Goal: Task Accomplishment & Management: Manage account settings

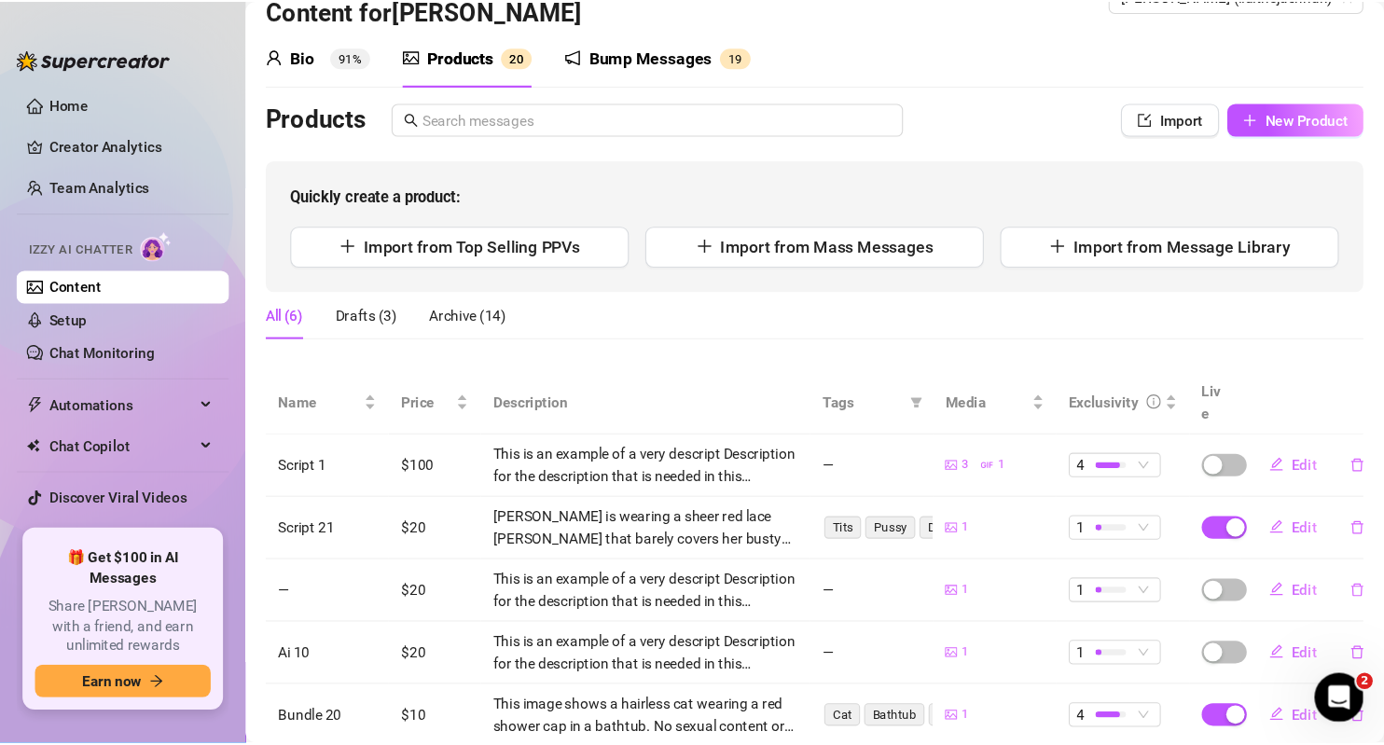
scroll to position [47, 0]
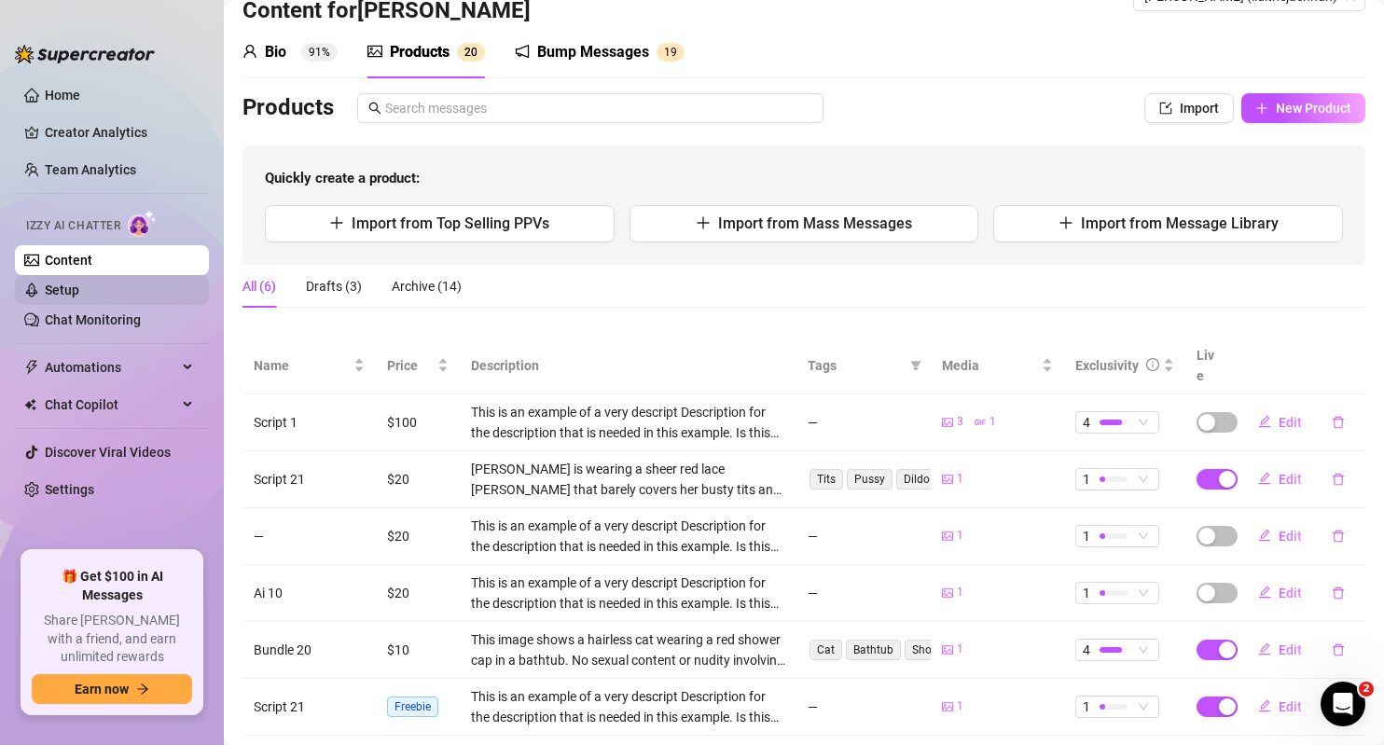
click at [79, 283] on link "Setup" at bounding box center [62, 289] width 34 height 15
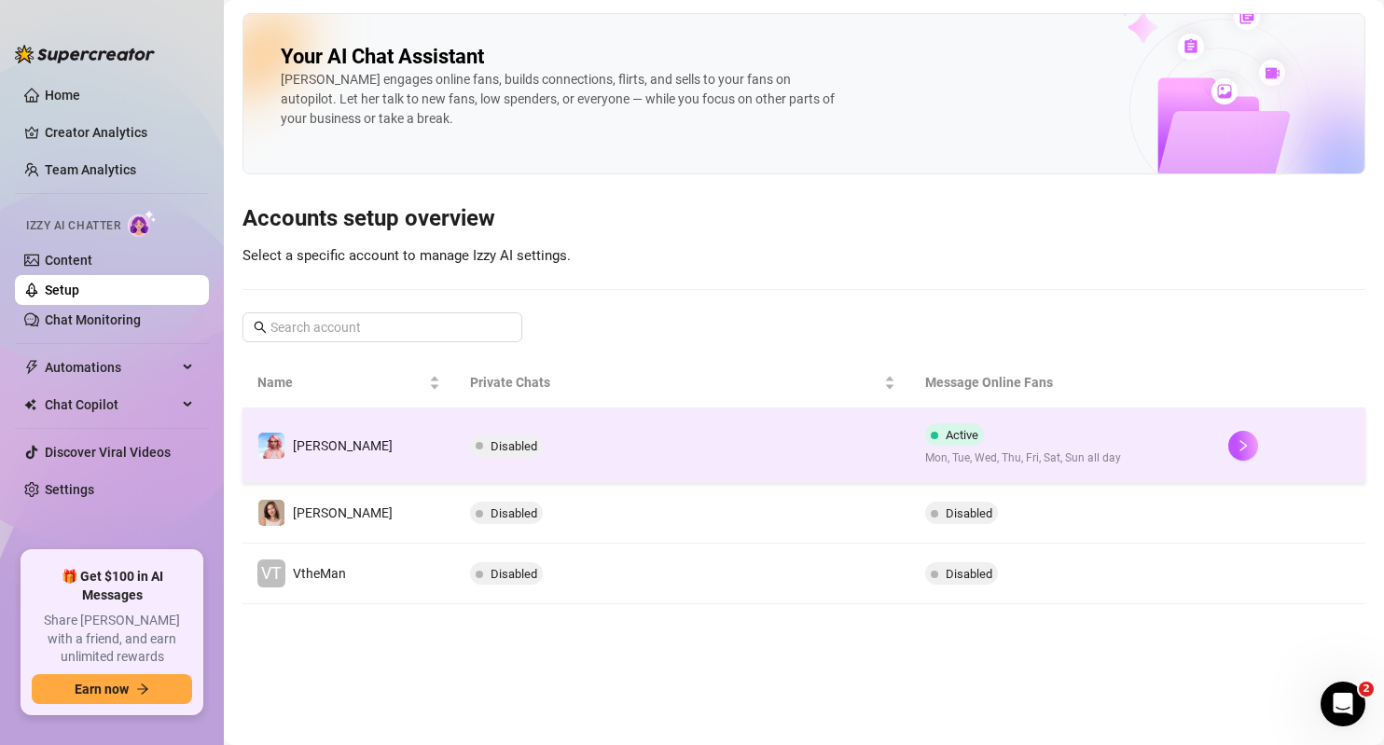
click at [587, 442] on td "Disabled" at bounding box center [682, 445] width 455 height 75
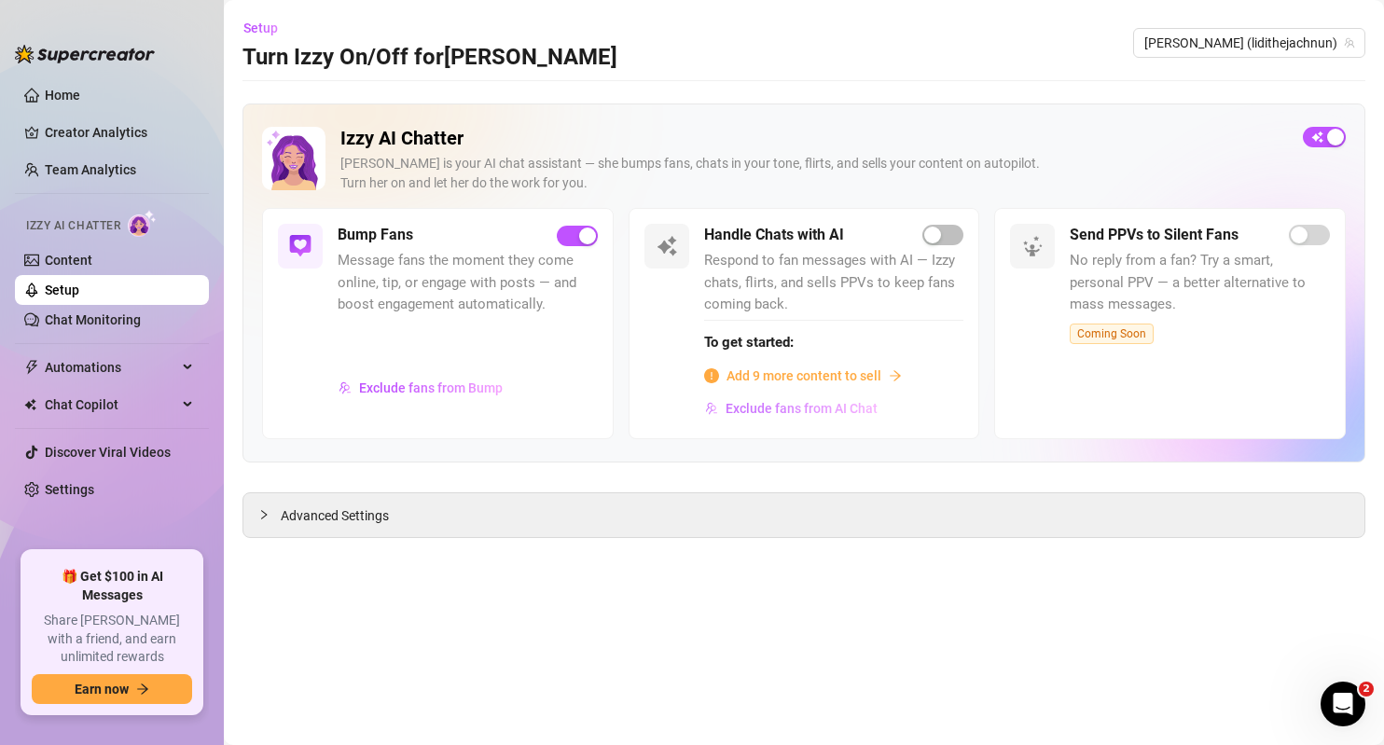
click at [771, 406] on span "Exclude fans from AI Chat" at bounding box center [801, 408] width 152 height 15
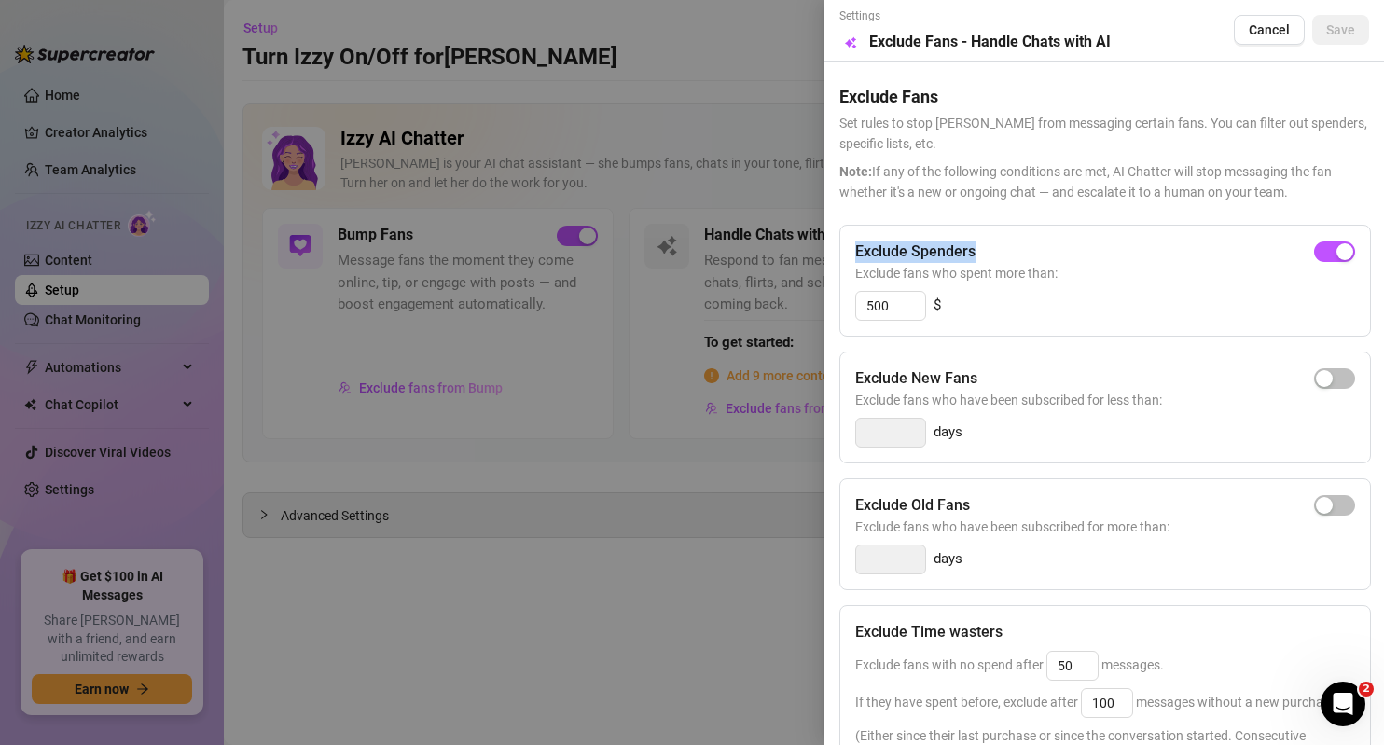
drag, startPoint x: 848, startPoint y: 260, endPoint x: 929, endPoint y: 295, distance: 87.3
click at [992, 252] on div "Exclude Spenders Exclude fans who spent more than: 500 $" at bounding box center [1104, 281] width 531 height 112
drag, startPoint x: 1027, startPoint y: 276, endPoint x: 855, endPoint y: 277, distance: 172.5
click at [855, 277] on span "Exclude fans who spent more than:" at bounding box center [1105, 273] width 500 height 21
click at [1143, 268] on span "Exclude fans who spent more than:" at bounding box center [1105, 273] width 500 height 21
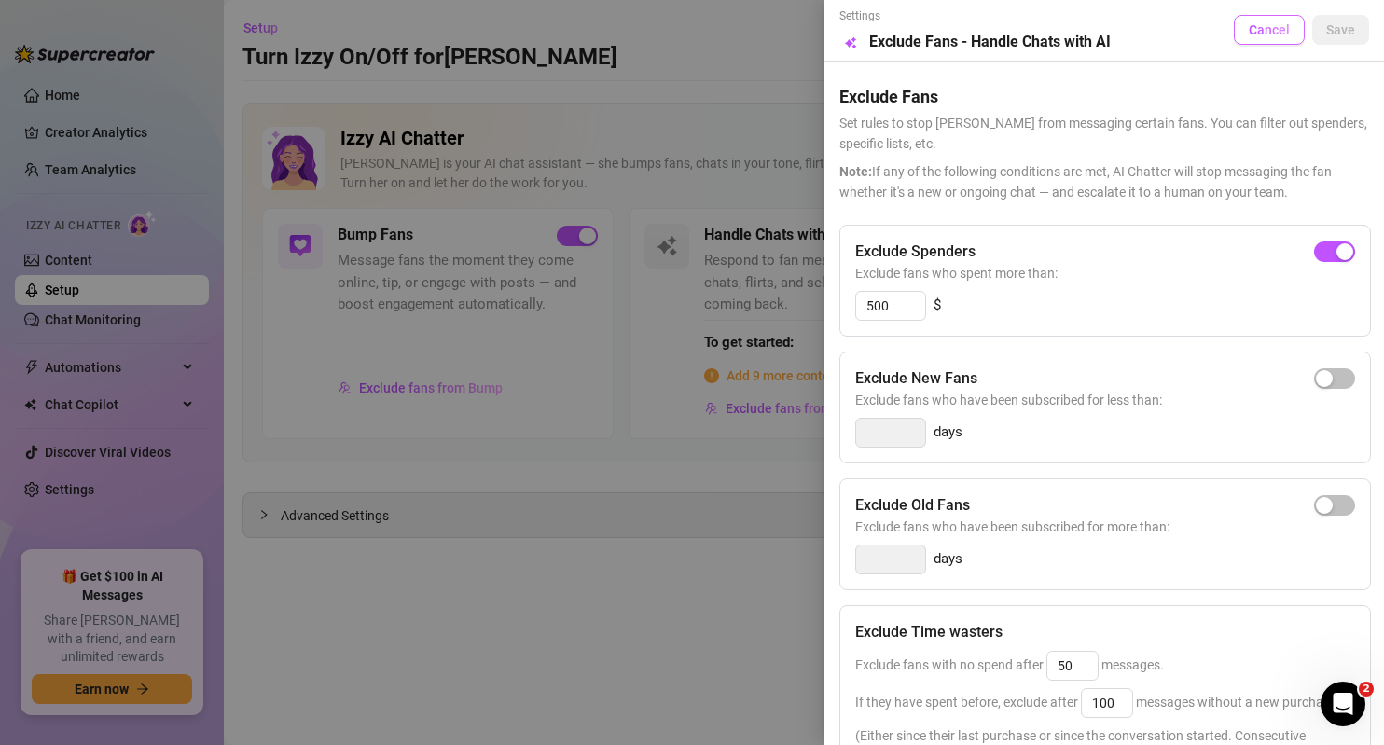
click at [1257, 25] on span "Cancel" at bounding box center [1268, 29] width 41 height 15
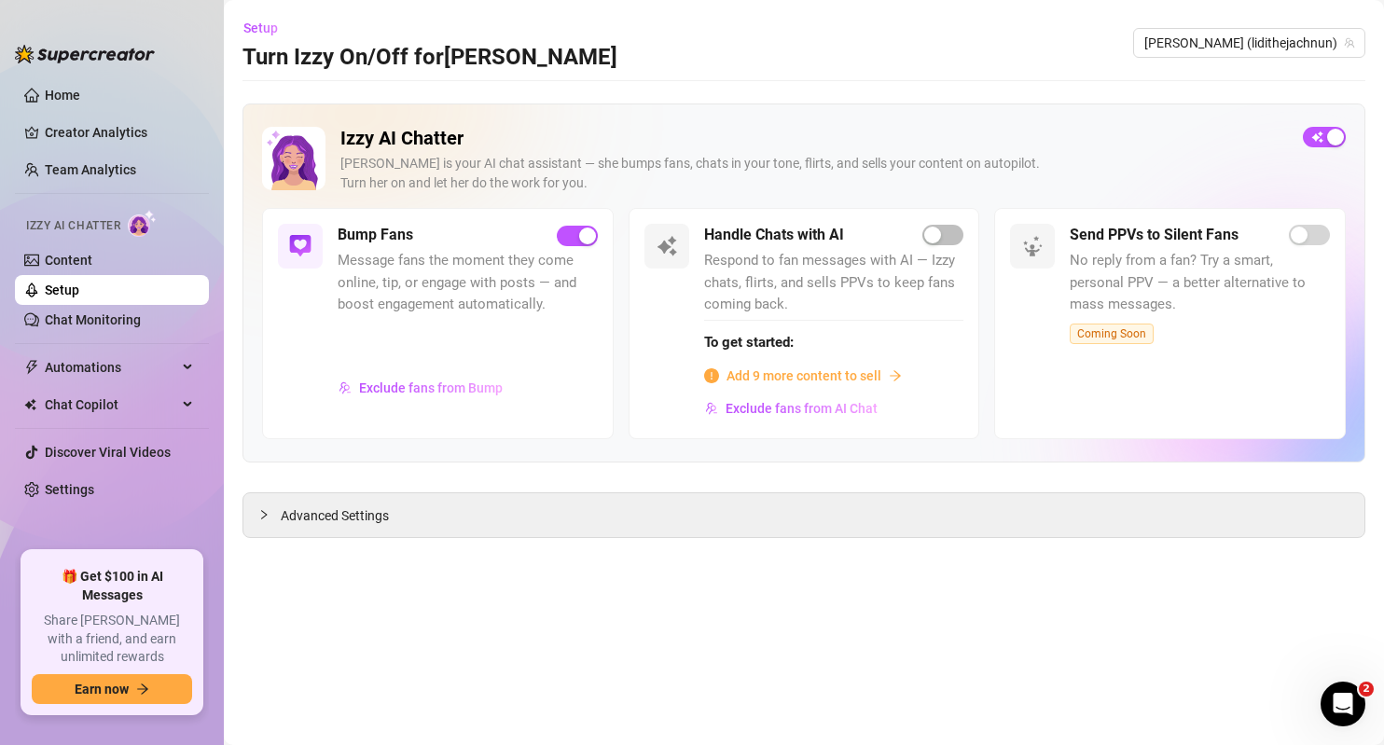
click at [79, 294] on link "Setup" at bounding box center [62, 289] width 34 height 15
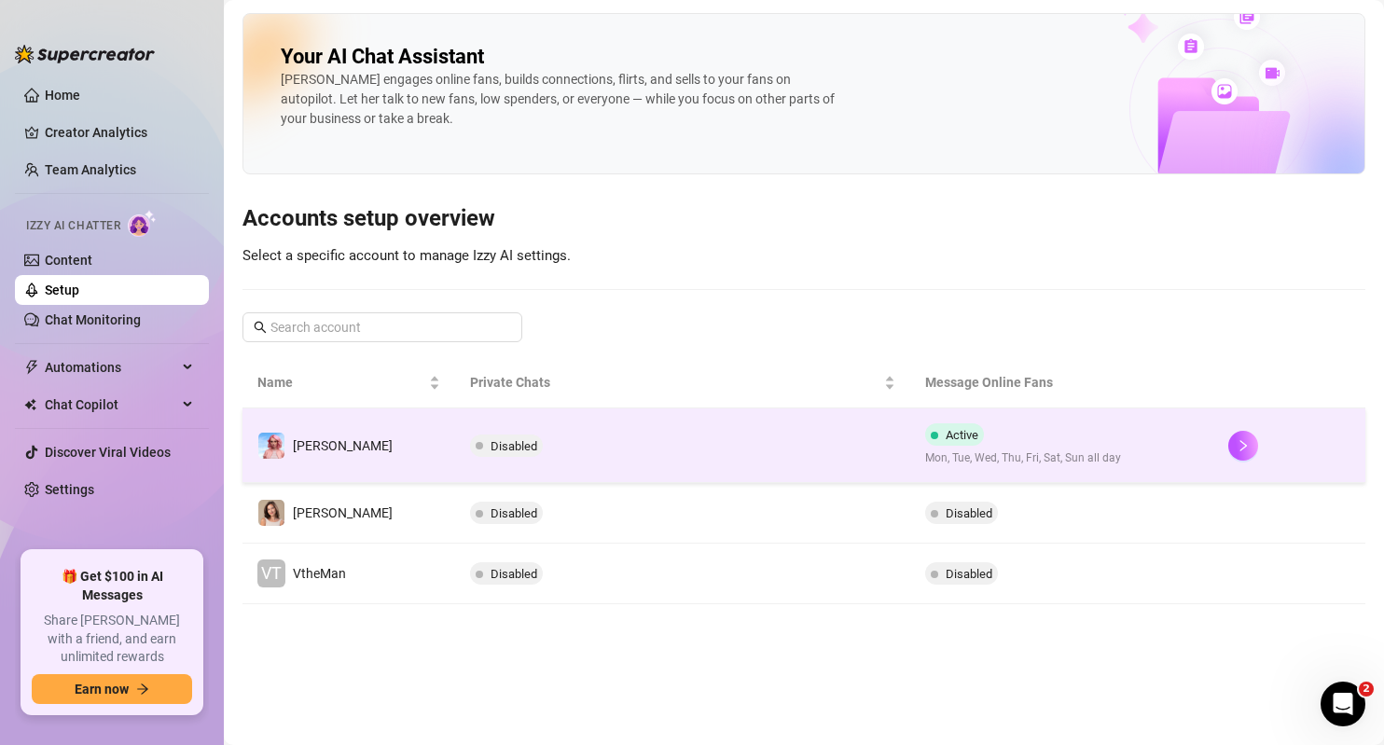
click at [798, 451] on td "Disabled" at bounding box center [682, 445] width 455 height 75
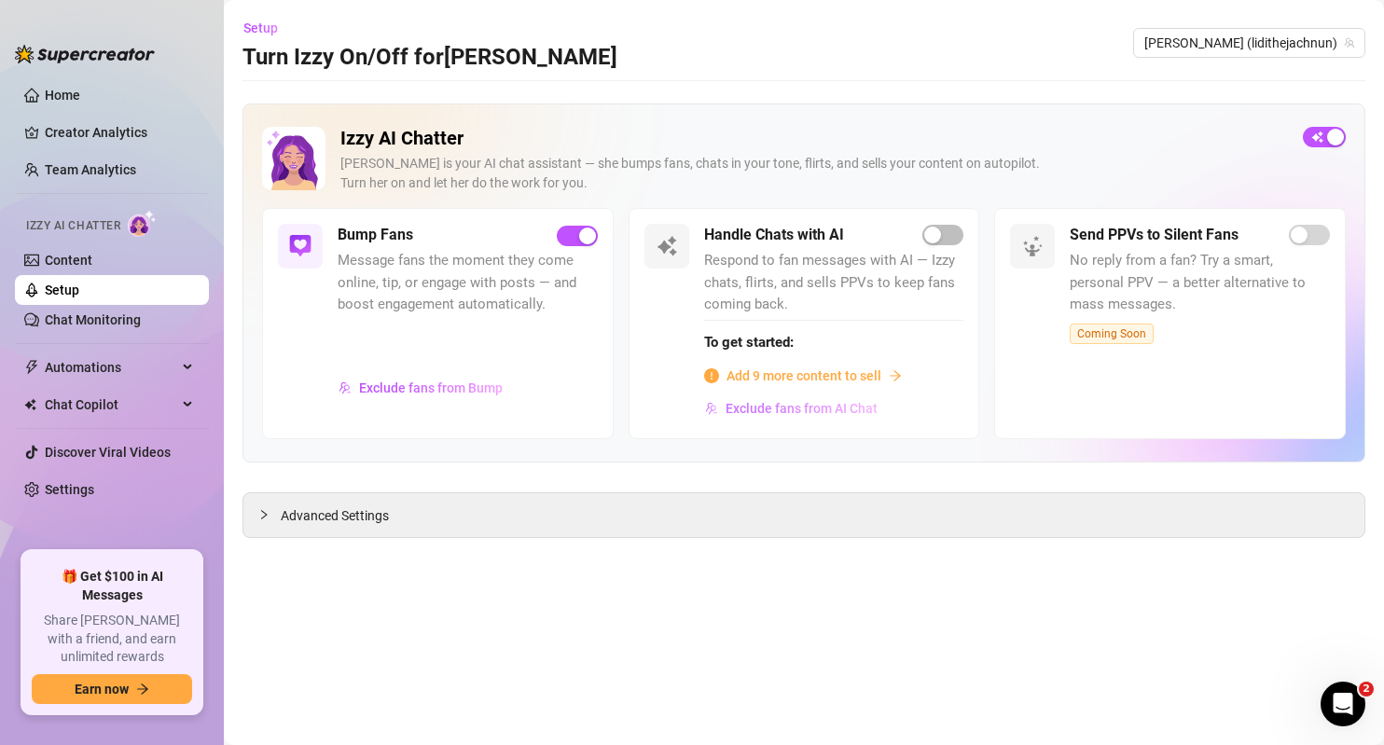
click at [823, 409] on span "Exclude fans from AI Chat" at bounding box center [801, 408] width 152 height 15
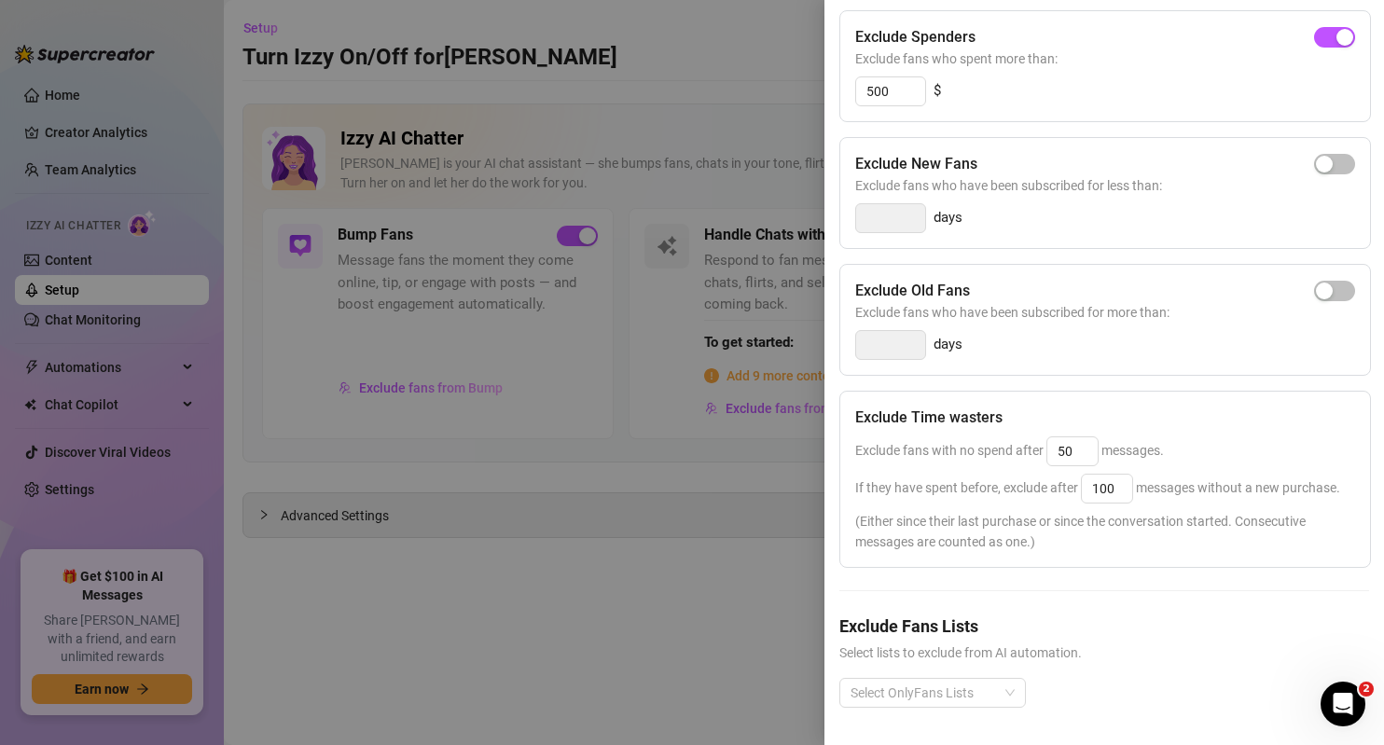
scroll to position [238, 0]
click at [945, 680] on div at bounding box center [922, 693] width 159 height 26
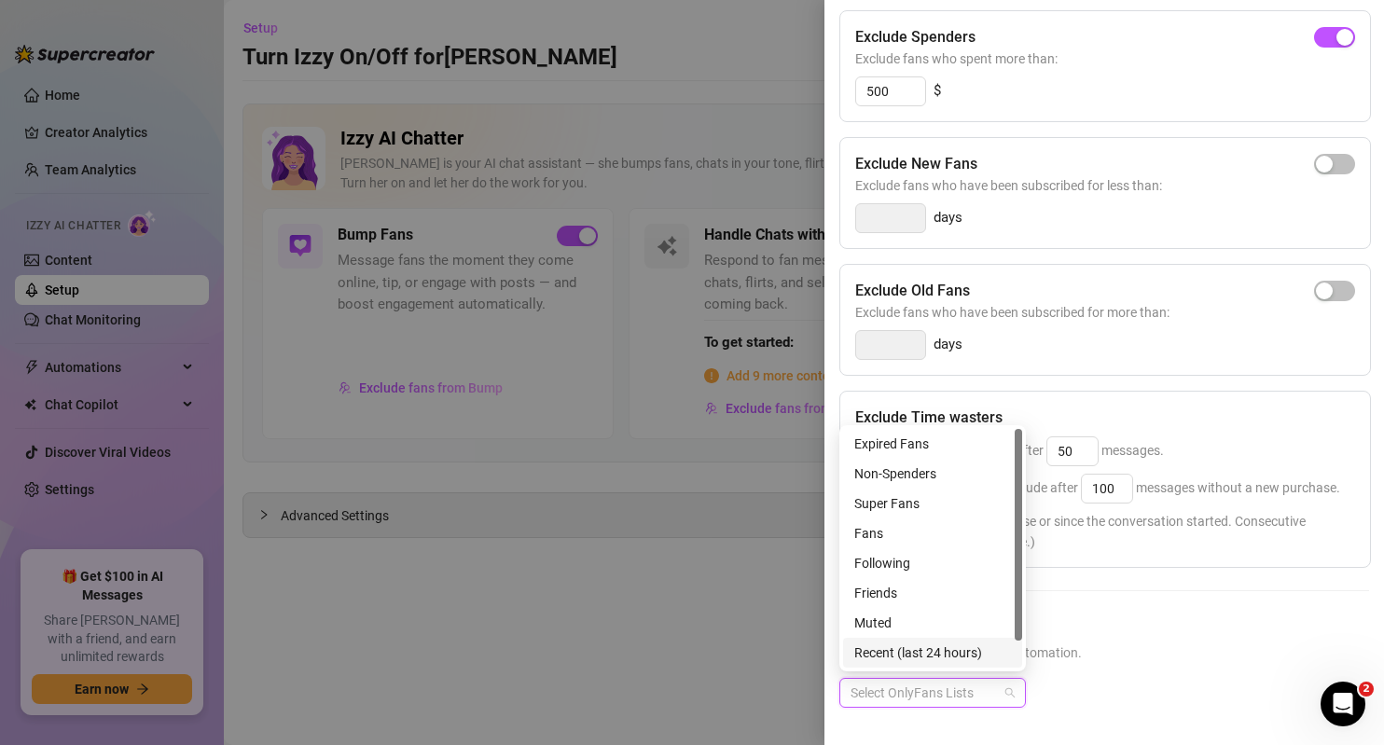
click at [1148, 643] on span "Select lists to exclude from AI automation." at bounding box center [1104, 652] width 530 height 21
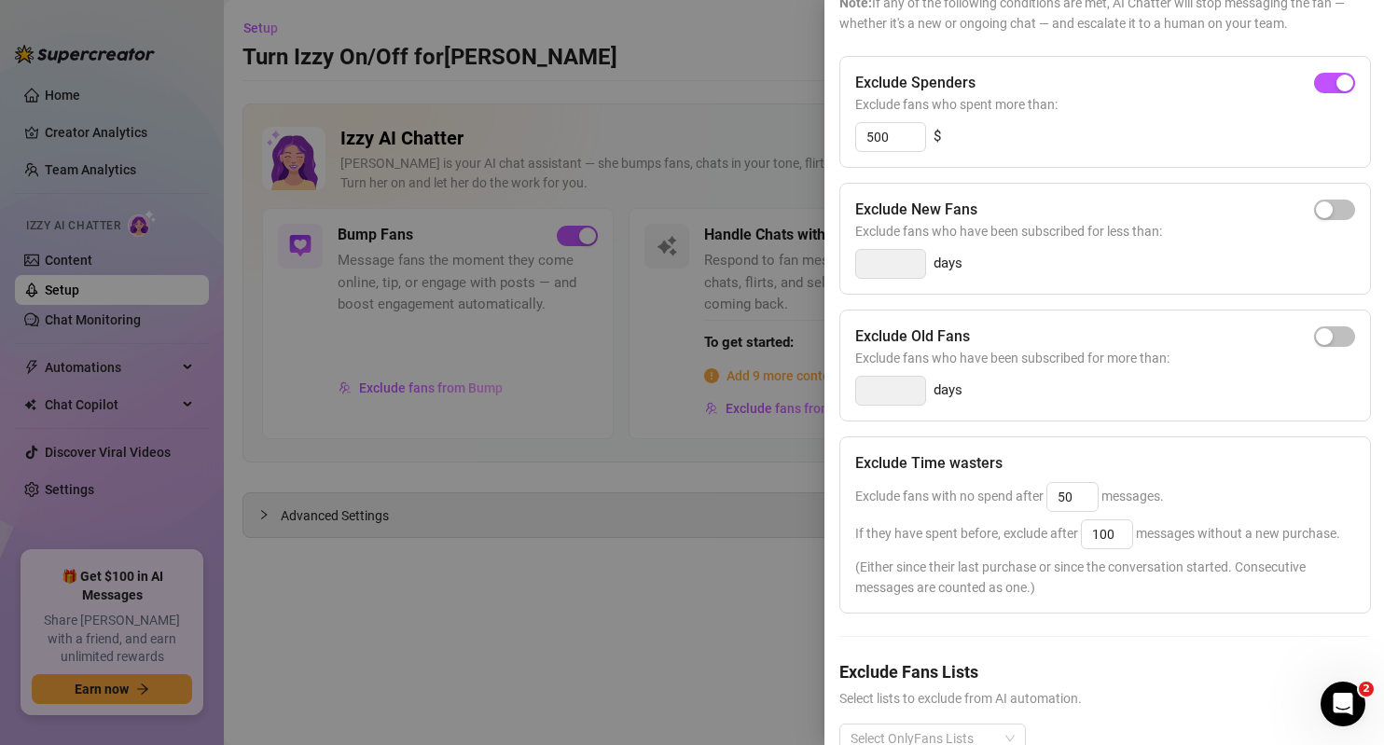
scroll to position [165, 0]
drag, startPoint x: 852, startPoint y: 88, endPoint x: 1039, endPoint y: 96, distance: 186.7
click at [1039, 96] on div "Exclude Spenders Exclude fans who spent more than: 500 $" at bounding box center [1104, 116] width 531 height 112
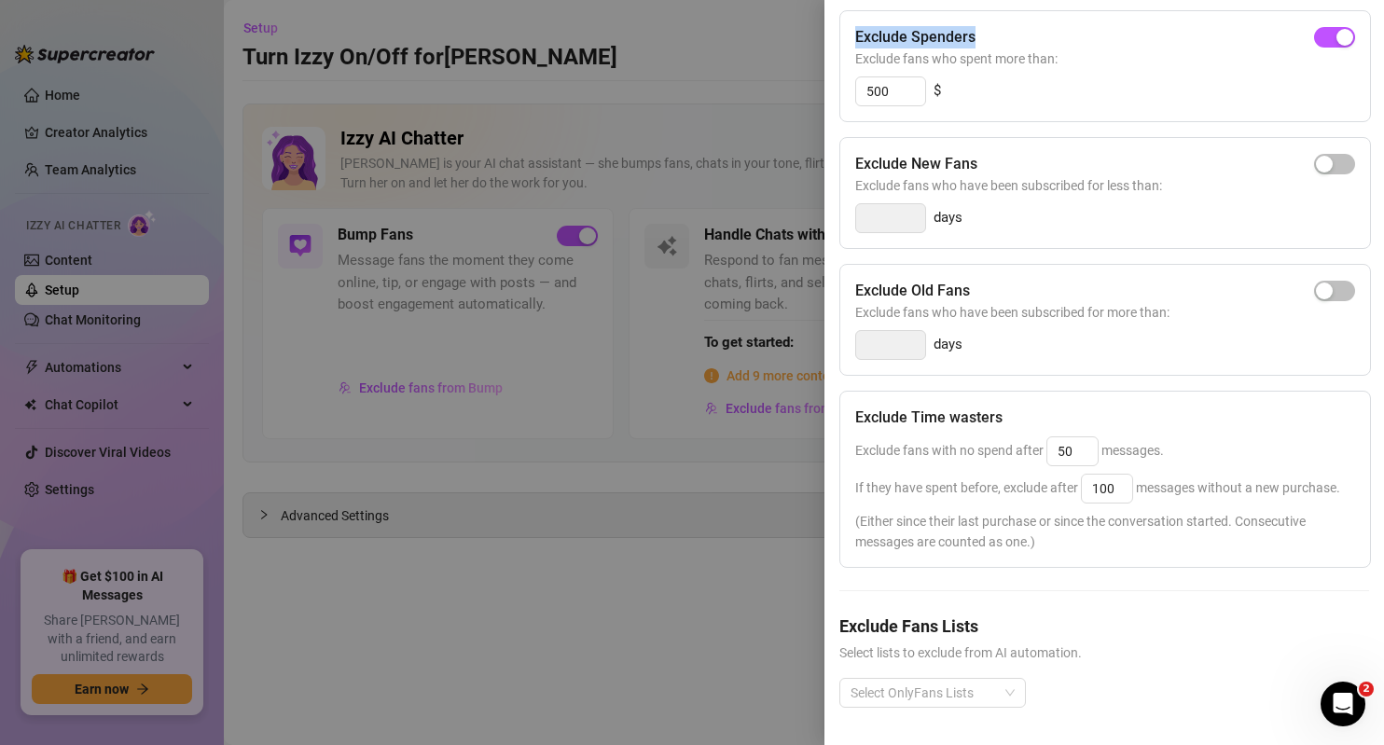
scroll to position [249, 0]
click at [929, 680] on div at bounding box center [922, 693] width 159 height 26
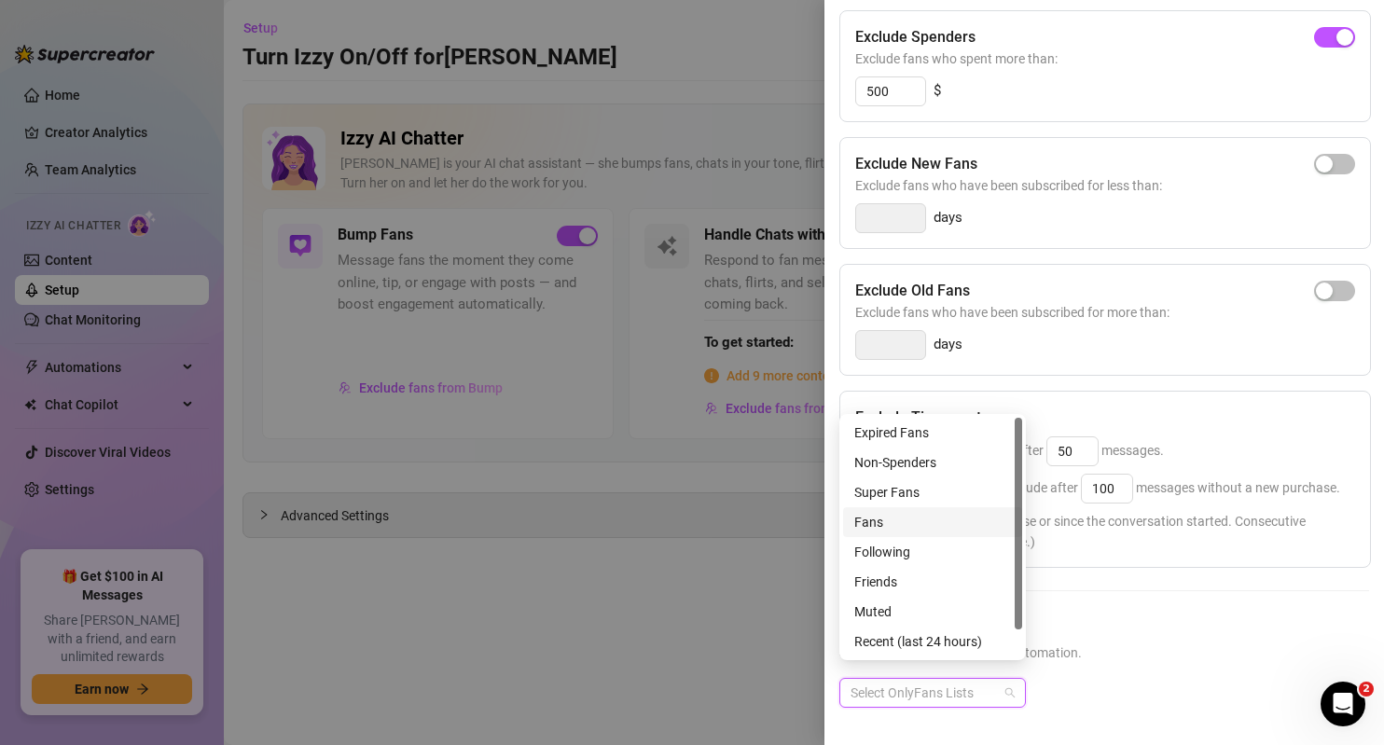
click at [1111, 564] on div "Exclude Spenders Exclude fans who spent more than: 500 $ Exclude New Fans Exclu…" at bounding box center [1104, 373] width 530 height 727
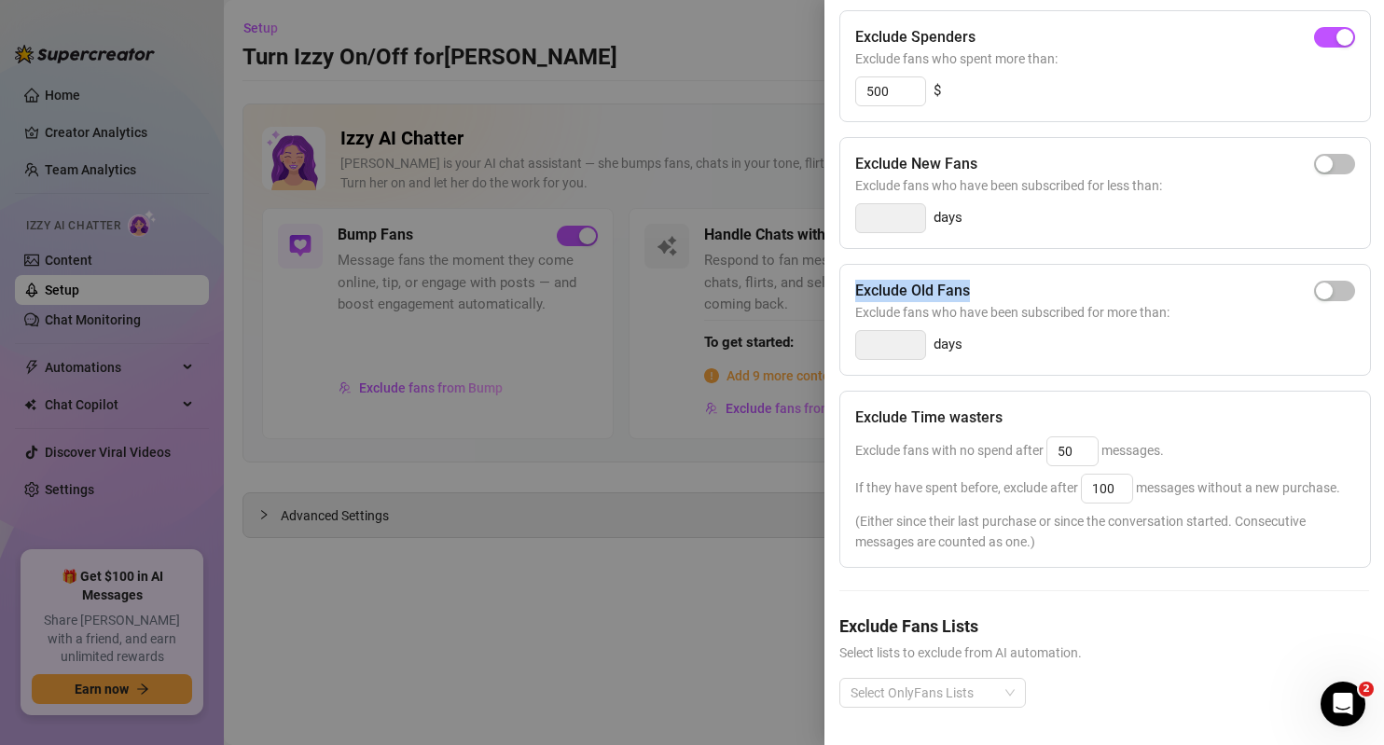
drag, startPoint x: 984, startPoint y: 252, endPoint x: 855, endPoint y: 247, distance: 128.7
click at [855, 280] on div "Exclude Old Fans" at bounding box center [1105, 291] width 500 height 22
drag, startPoint x: 942, startPoint y: 268, endPoint x: 1164, endPoint y: 295, distance: 223.5
click at [1164, 295] on div "Exclude Old Fans Exclude fans who have been subscribed for more than: days" at bounding box center [1104, 320] width 531 height 112
click at [907, 302] on span "Exclude fans who have been subscribed for more than:" at bounding box center [1105, 312] width 500 height 21
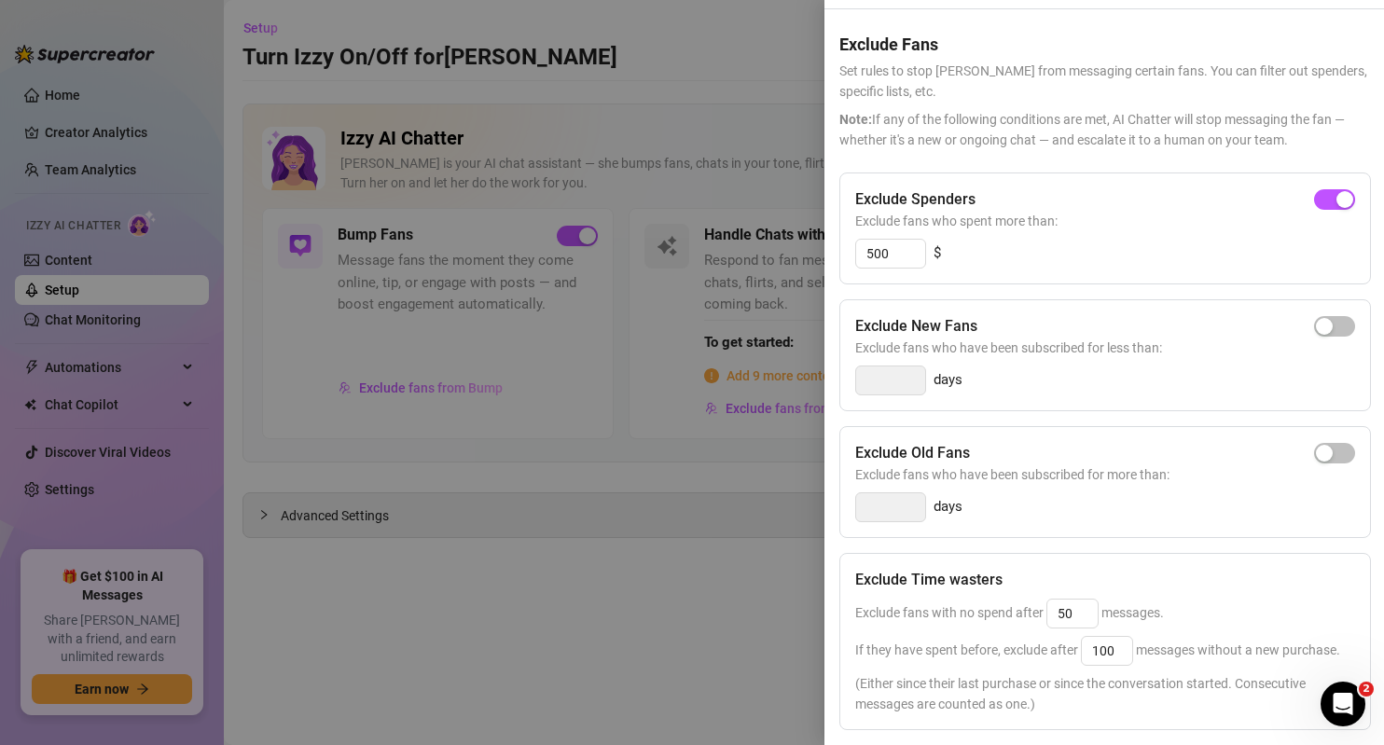
scroll to position [0, 0]
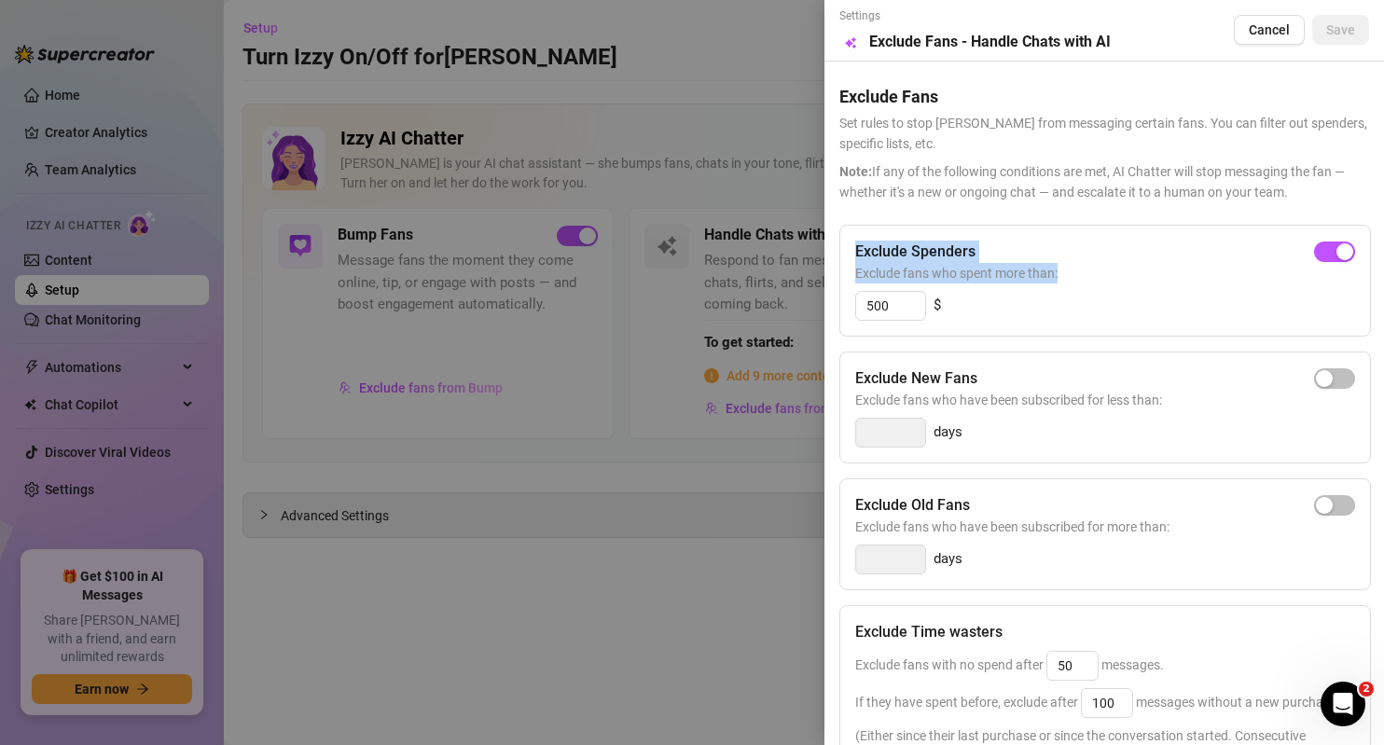
drag, startPoint x: 989, startPoint y: 271, endPoint x: 852, endPoint y: 255, distance: 138.0
click at [852, 255] on div "Exclude Spenders Exclude fans who spent more than: 500 $" at bounding box center [1104, 281] width 531 height 112
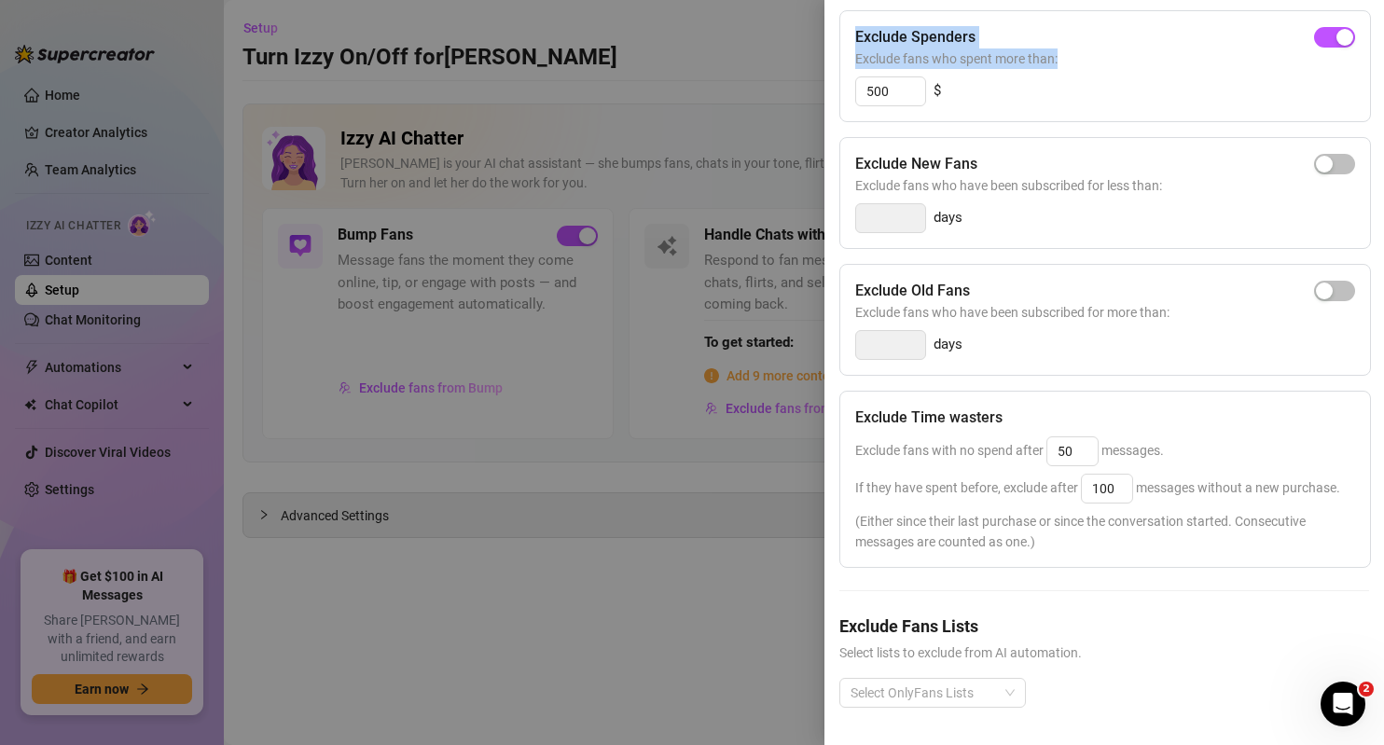
scroll to position [249, 0]
click at [932, 680] on div at bounding box center [922, 693] width 159 height 26
click at [1165, 613] on h5 "Exclude Fans Lists" at bounding box center [1104, 625] width 530 height 25
click at [1013, 678] on div "Select OnlyFans Lists" at bounding box center [932, 693] width 186 height 30
click at [1000, 680] on div "Select OnlyFans Lists" at bounding box center [932, 693] width 186 height 30
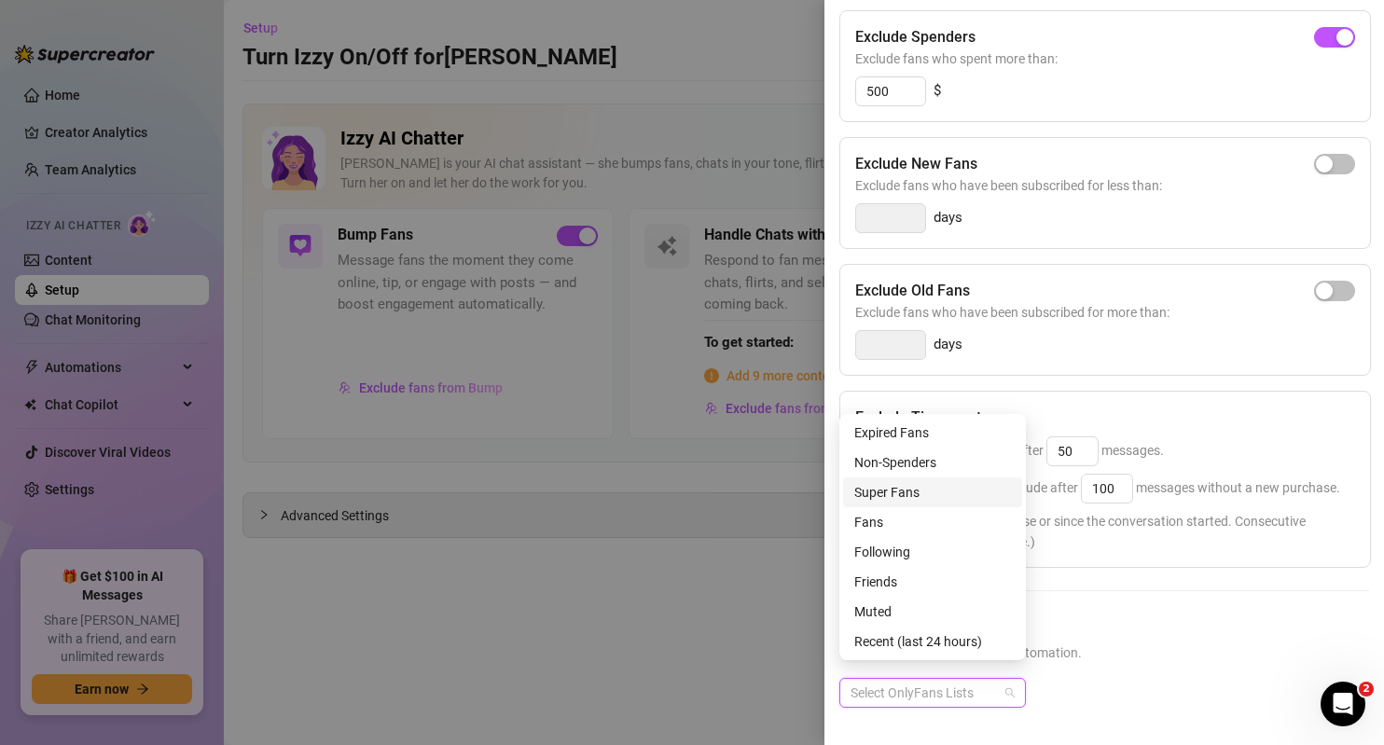
click at [799, 504] on div at bounding box center [692, 372] width 1384 height 745
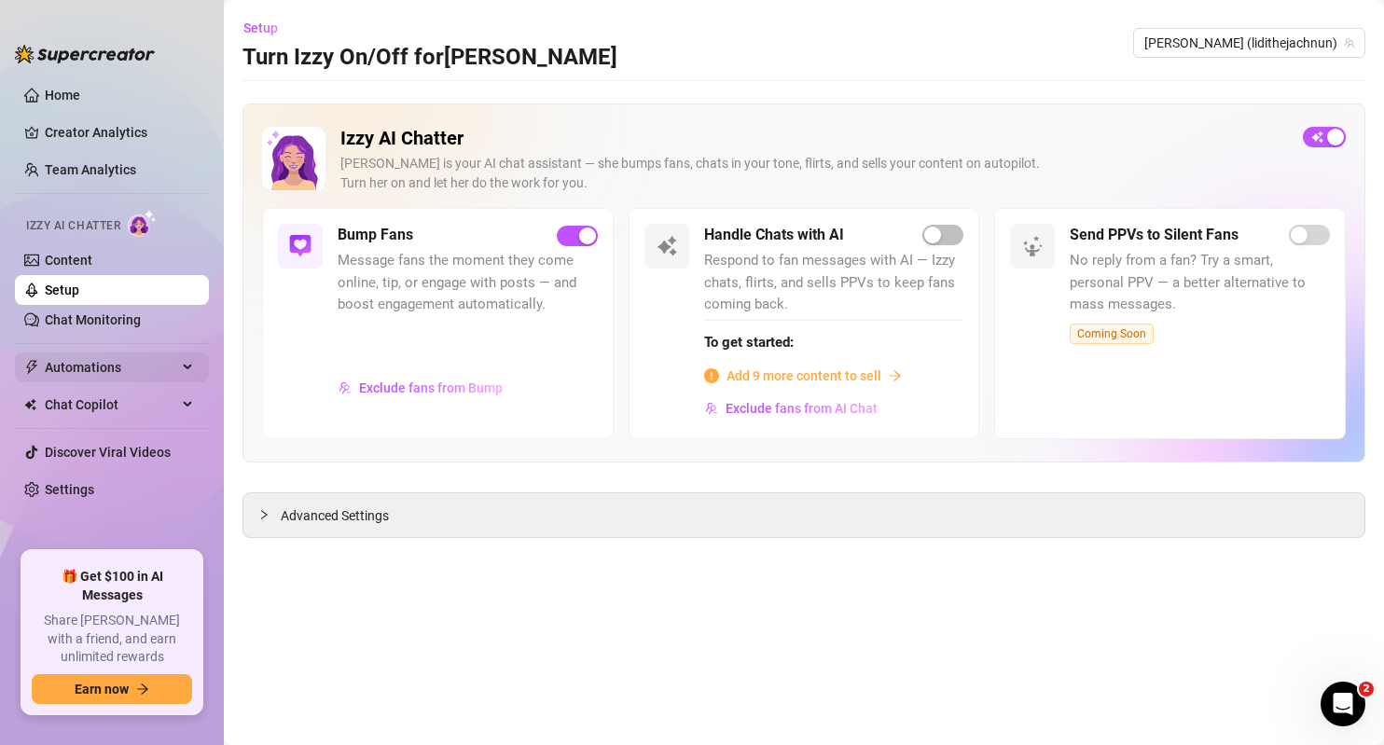
click at [132, 361] on span "Automations" at bounding box center [111, 367] width 132 height 30
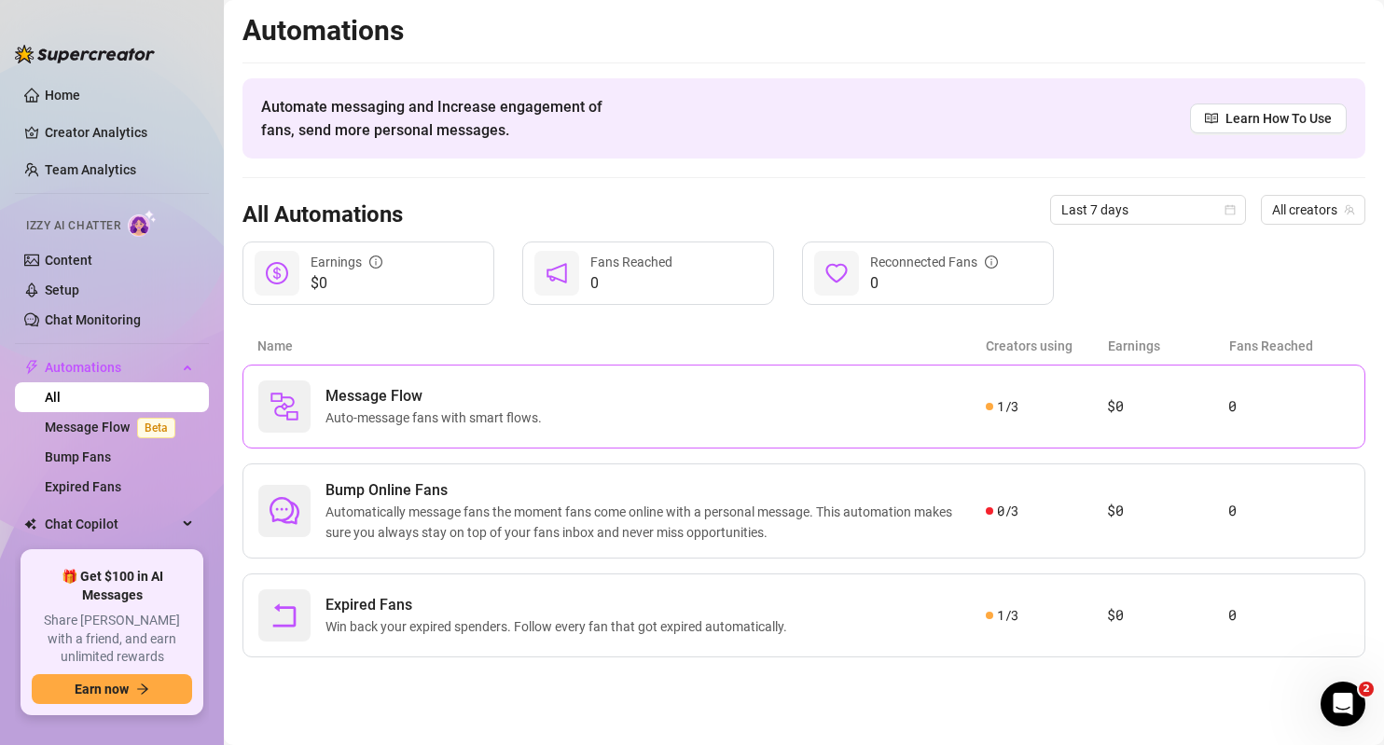
click at [540, 407] on span "Auto-message fans with smart flows." at bounding box center [437, 417] width 224 height 21
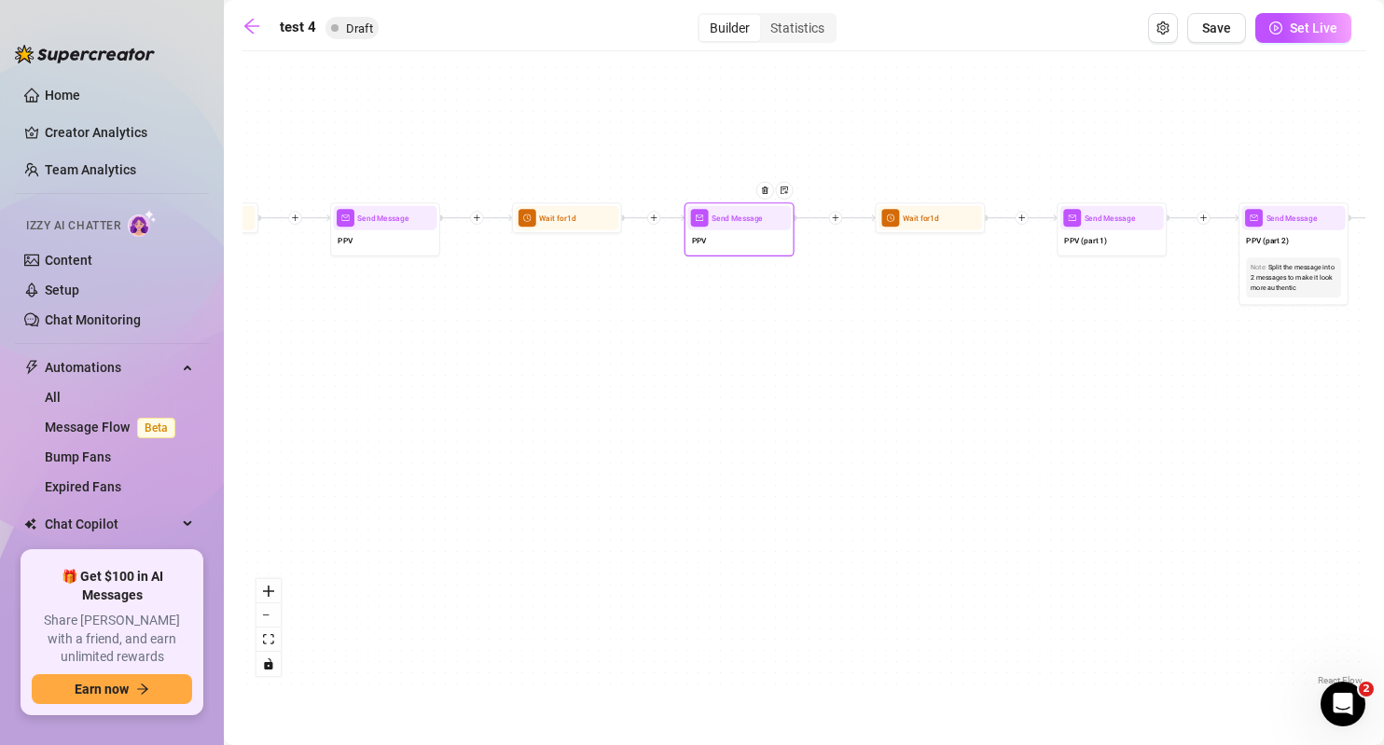
drag, startPoint x: 776, startPoint y: 231, endPoint x: 766, endPoint y: 234, distance: 9.7
click at [766, 234] on div "PPV" at bounding box center [738, 241] width 103 height 23
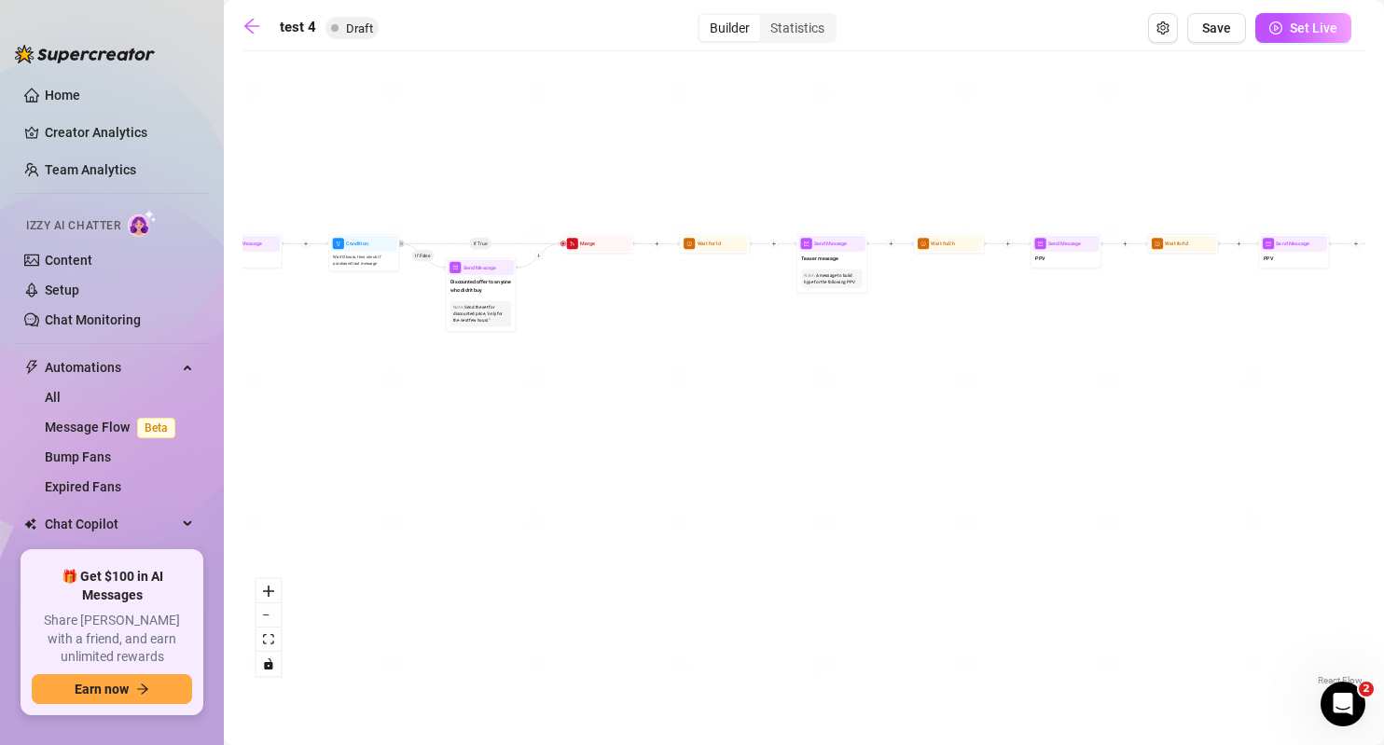
drag, startPoint x: 544, startPoint y: 418, endPoint x: 887, endPoint y: 405, distance: 343.3
click at [1150, 408] on div "If True If True If True If False If False If False If True If False Merge Merge…" at bounding box center [803, 375] width 1123 height 629
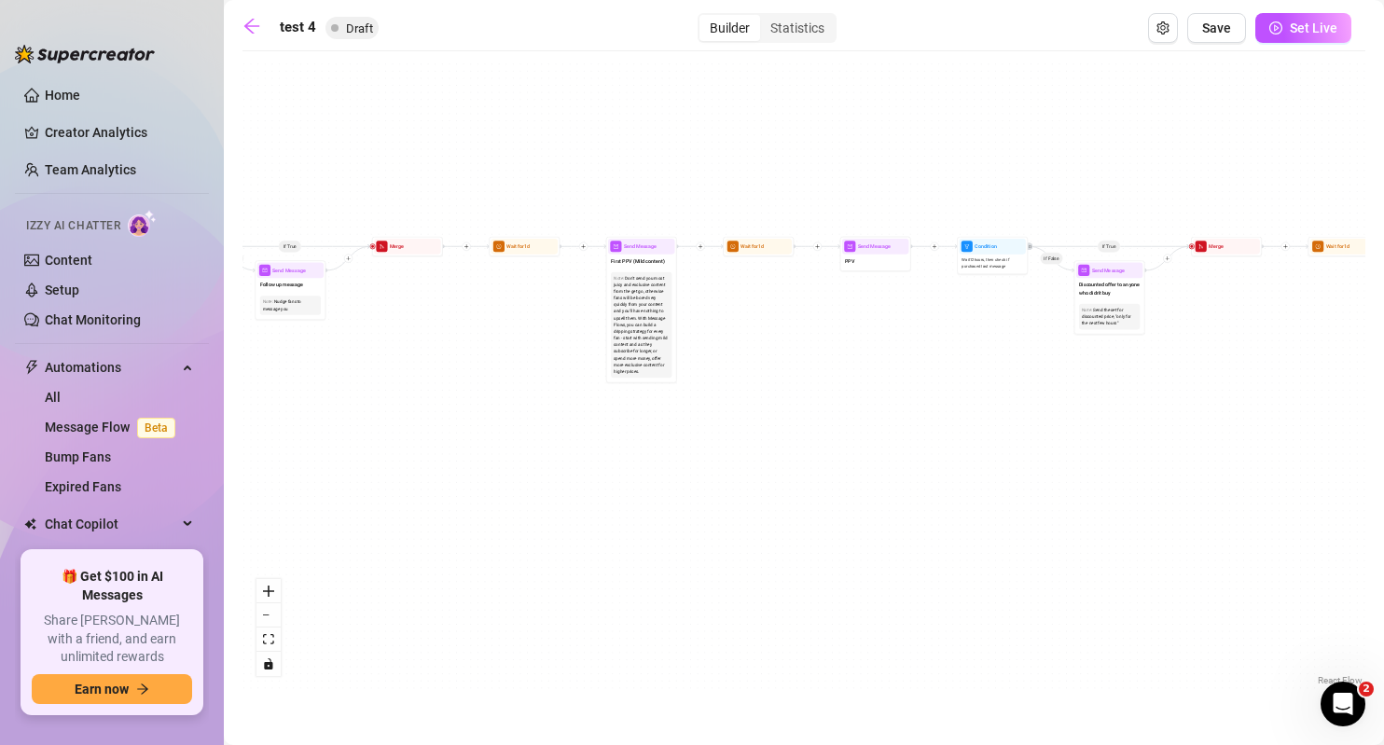
drag, startPoint x: 881, startPoint y: 399, endPoint x: 1027, endPoint y: 435, distance: 150.8
click at [1076, 432] on div "If True If True If True If False If False If False If True If False Merge Merge…" at bounding box center [803, 375] width 1123 height 629
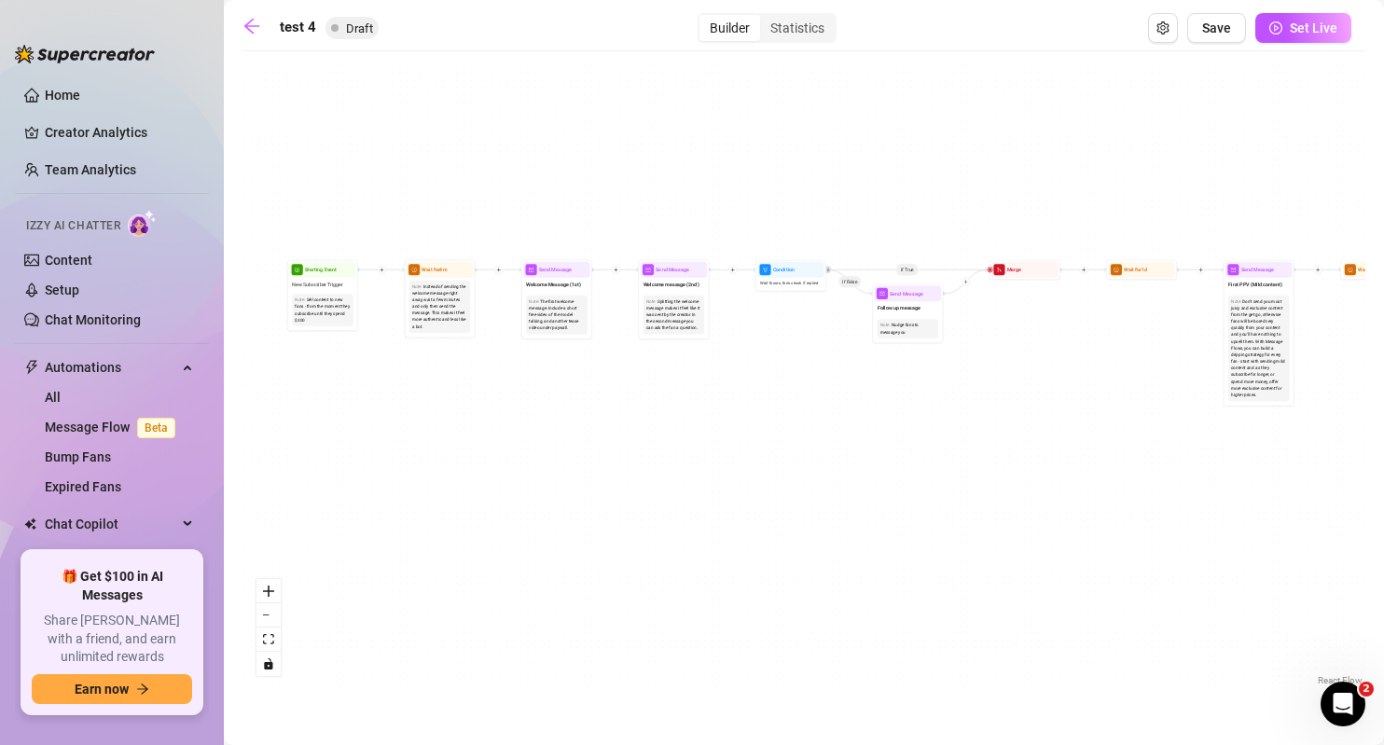
drag, startPoint x: 508, startPoint y: 465, endPoint x: 853, endPoint y: 431, distance: 346.7
click at [957, 457] on div "If True If True If True If False If False If False If True If False Merge Merge…" at bounding box center [803, 375] width 1123 height 629
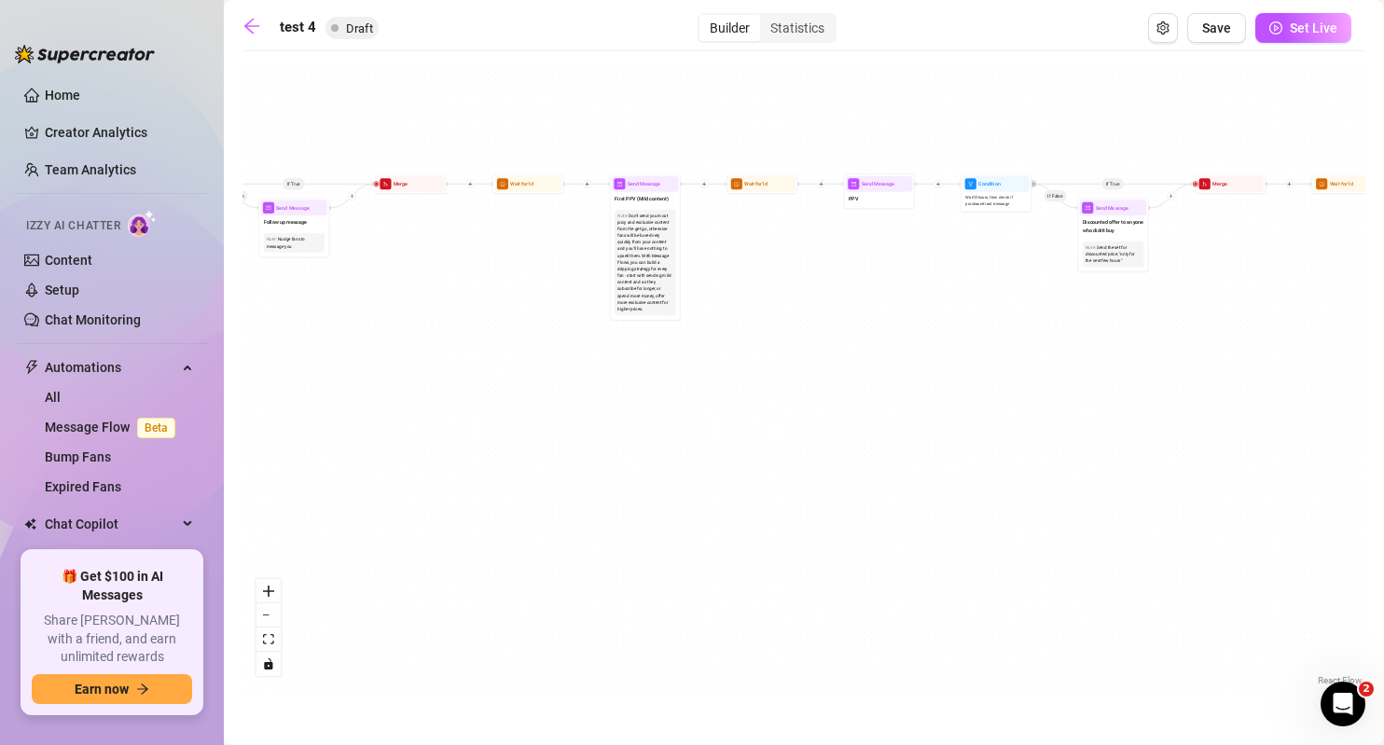
drag, startPoint x: 765, startPoint y: 386, endPoint x: 1001, endPoint y: 373, distance: 237.2
click at [586, 375] on div "If True If True If True If False If False If False If True If False Merge Merge…" at bounding box center [803, 375] width 1123 height 629
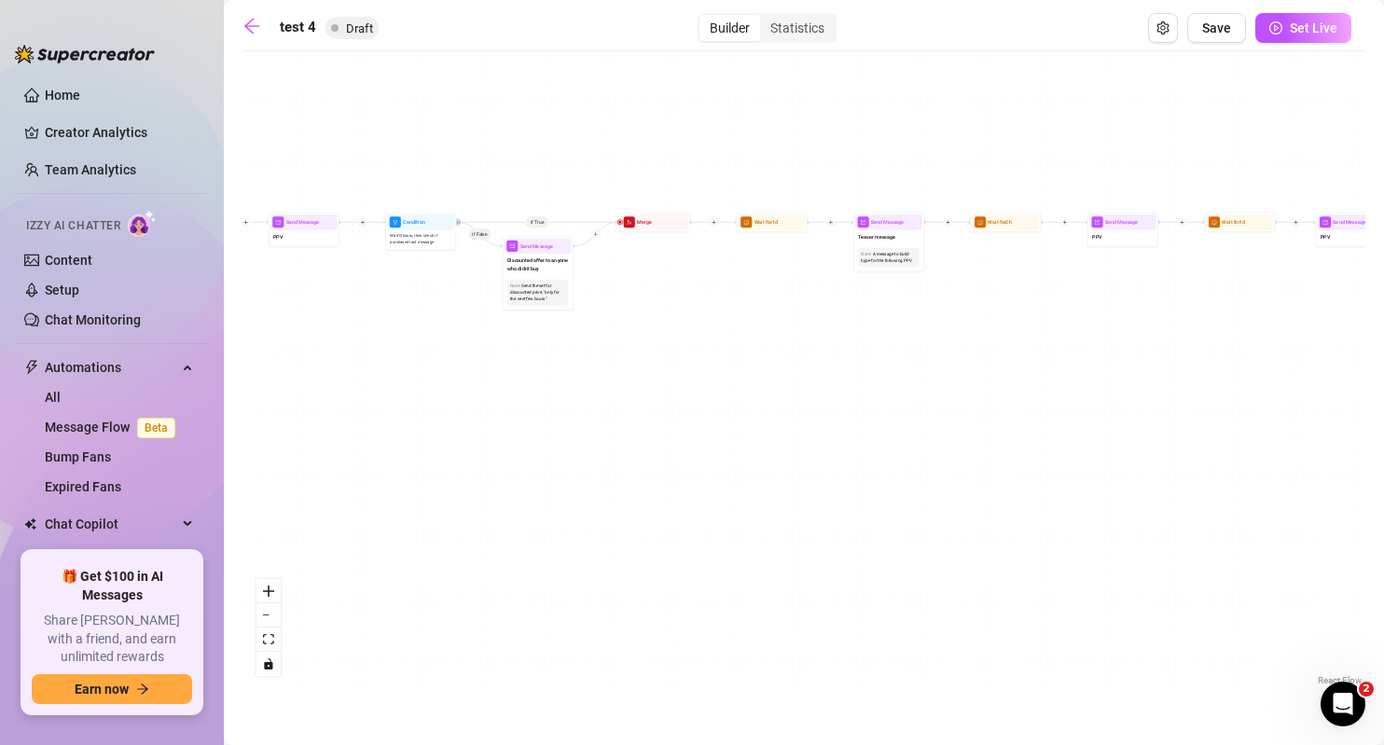
drag, startPoint x: 1100, startPoint y: 375, endPoint x: 648, endPoint y: 354, distance: 452.6
click at [529, 414] on div "If True If True If True If False If False If False If True If False Merge Merge…" at bounding box center [803, 375] width 1123 height 629
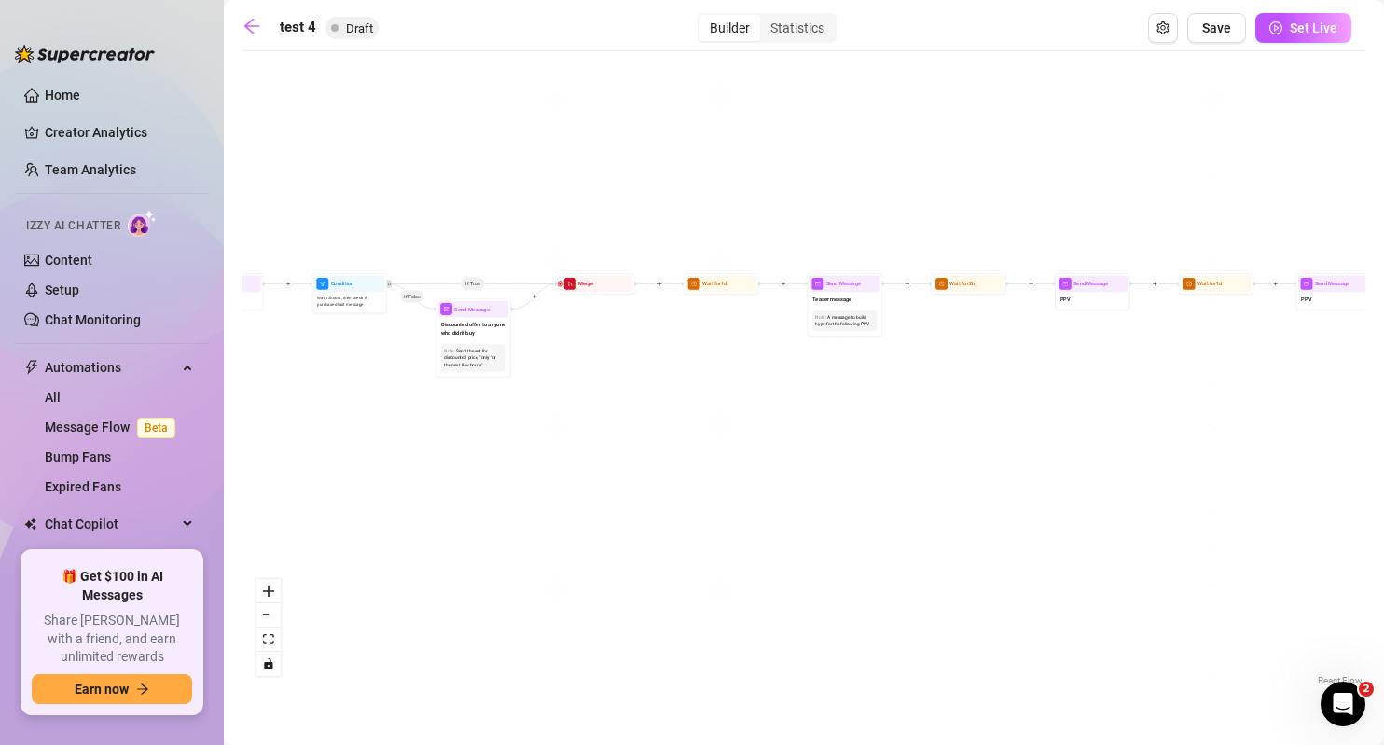
drag, startPoint x: 833, startPoint y: 388, endPoint x: 768, endPoint y: 431, distance: 77.3
click at [772, 456] on div "If True If True If True If False If False If False If True If False Merge Merge…" at bounding box center [803, 375] width 1123 height 629
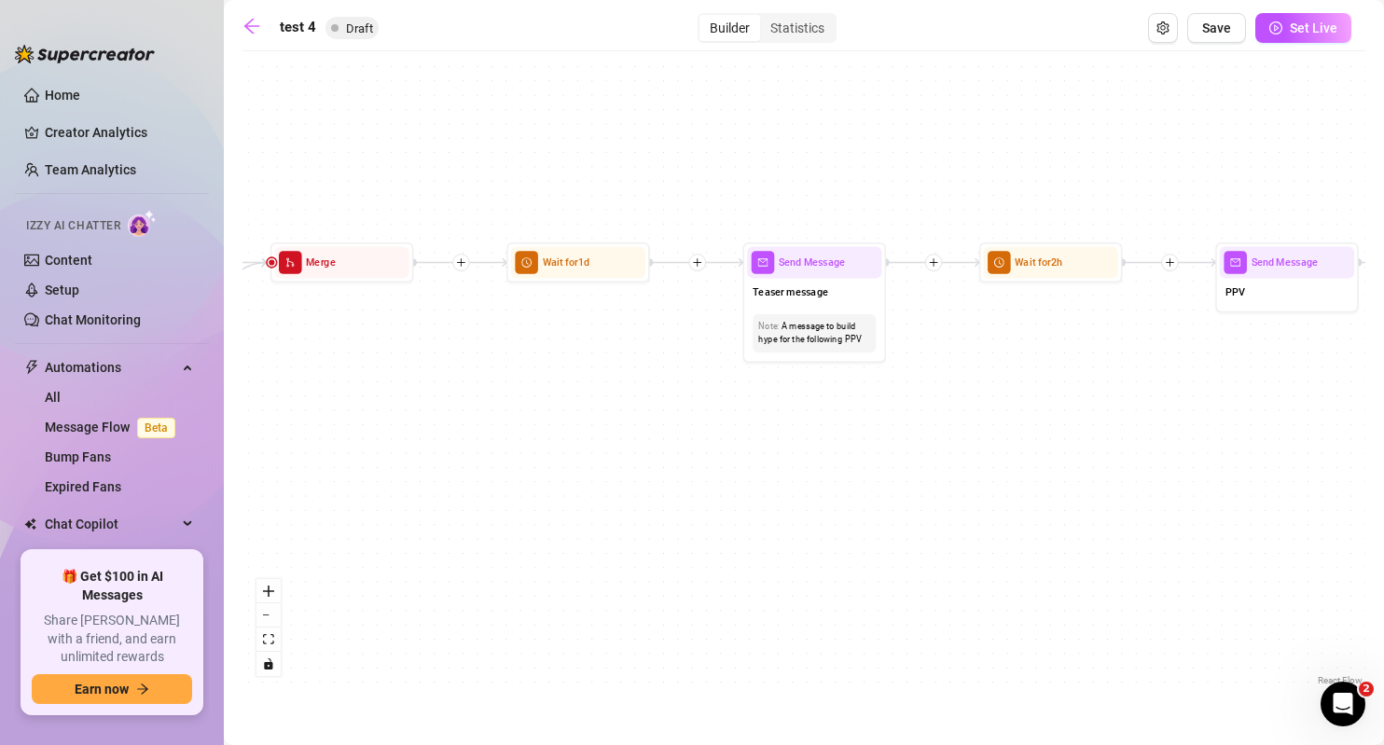
drag, startPoint x: 747, startPoint y: 383, endPoint x: 661, endPoint y: 400, distance: 87.4
click at [637, 402] on div "If True If True If True If False If False If False If True If False Merge Merge…" at bounding box center [803, 375] width 1123 height 629
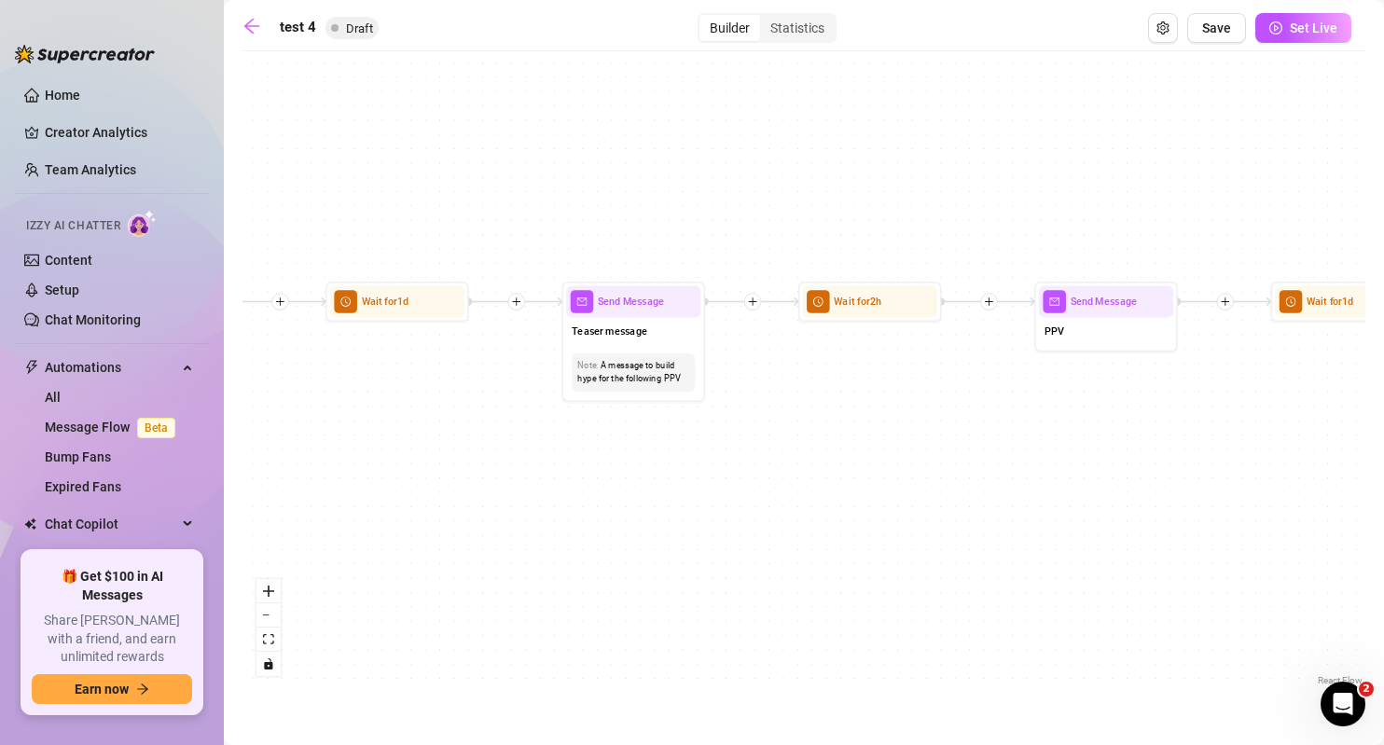
click at [799, 459] on div "If True If True If True If False If False If False If True If False Merge Merge…" at bounding box center [803, 375] width 1123 height 629
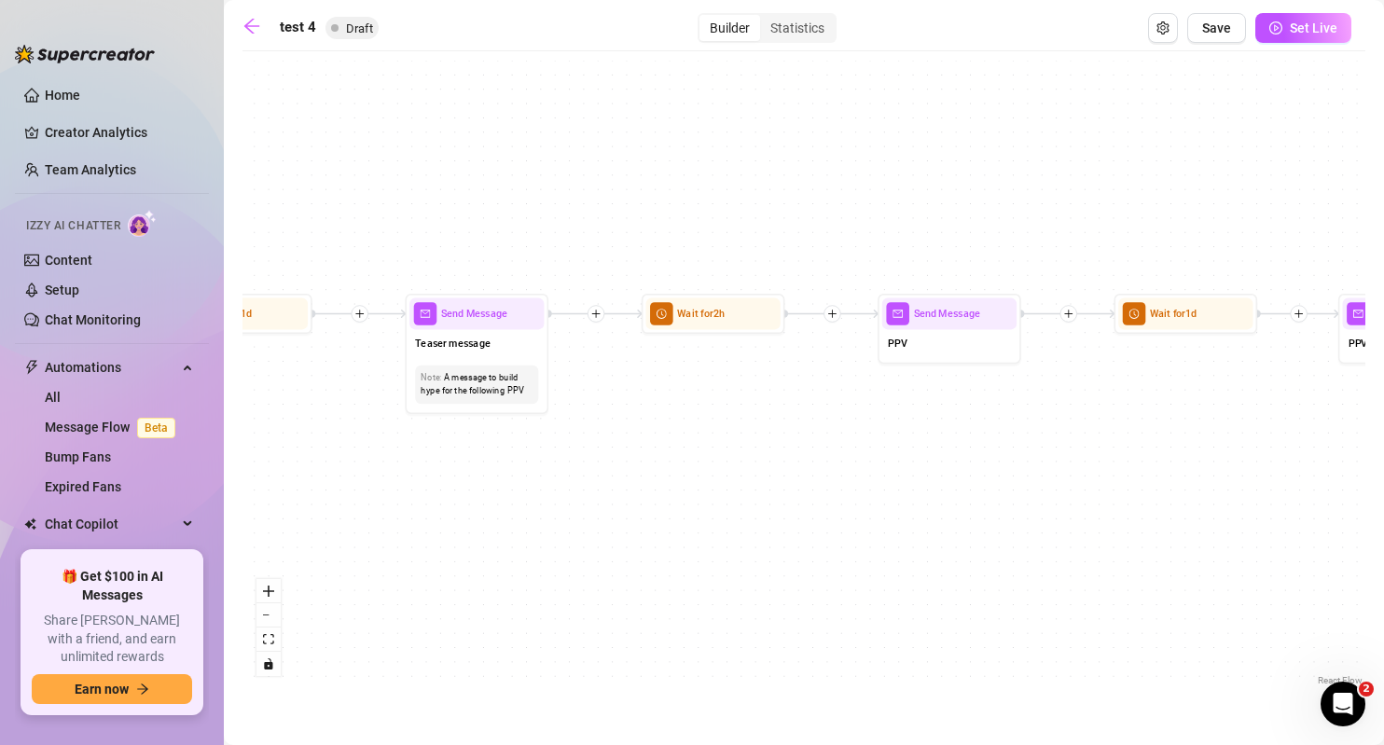
drag, startPoint x: 763, startPoint y: 445, endPoint x: 728, endPoint y: 451, distance: 35.1
click at [707, 450] on div "If True If True If True If False If False If False If True If False Merge Merge…" at bounding box center [803, 375] width 1123 height 629
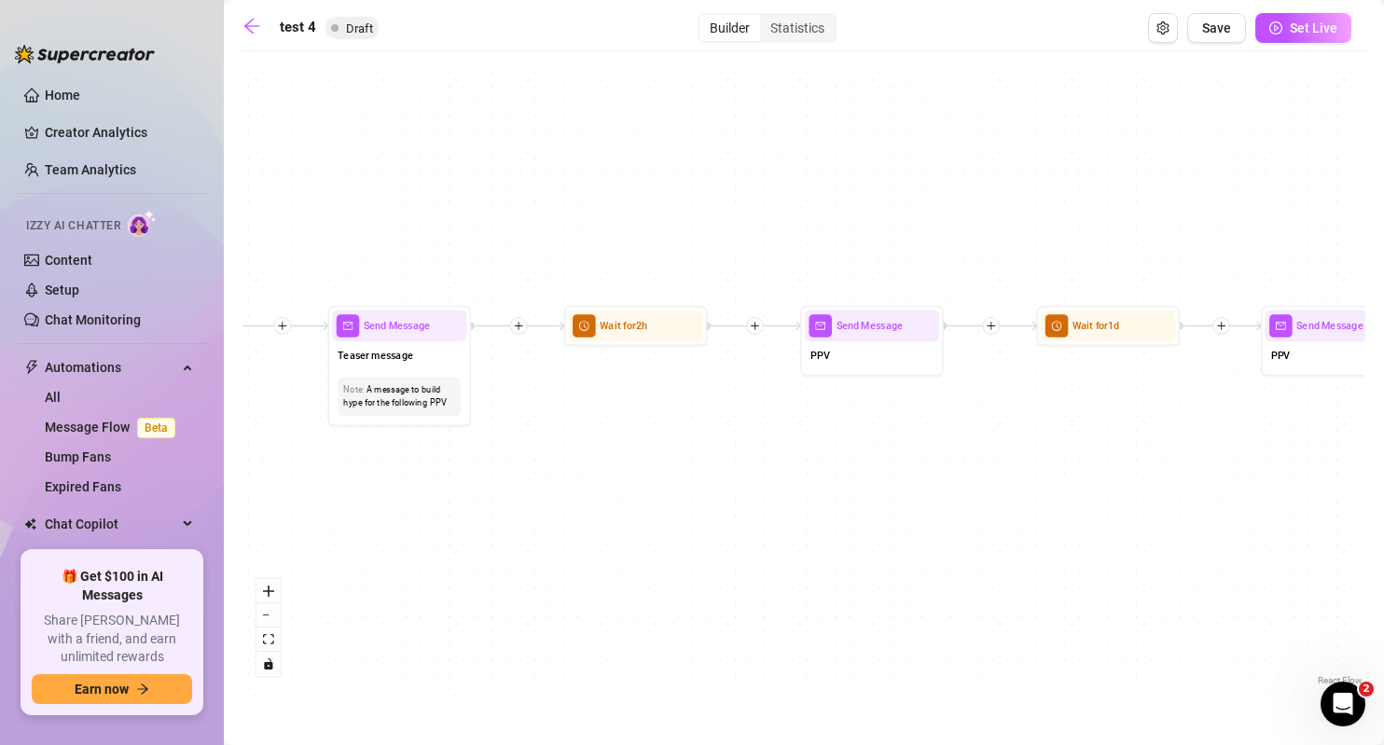
drag, startPoint x: 861, startPoint y: 483, endPoint x: 737, endPoint y: 480, distance: 124.0
click at [701, 487] on div "If True If True If True If False If False If False If True If False Merge Merge…" at bounding box center [803, 375] width 1123 height 629
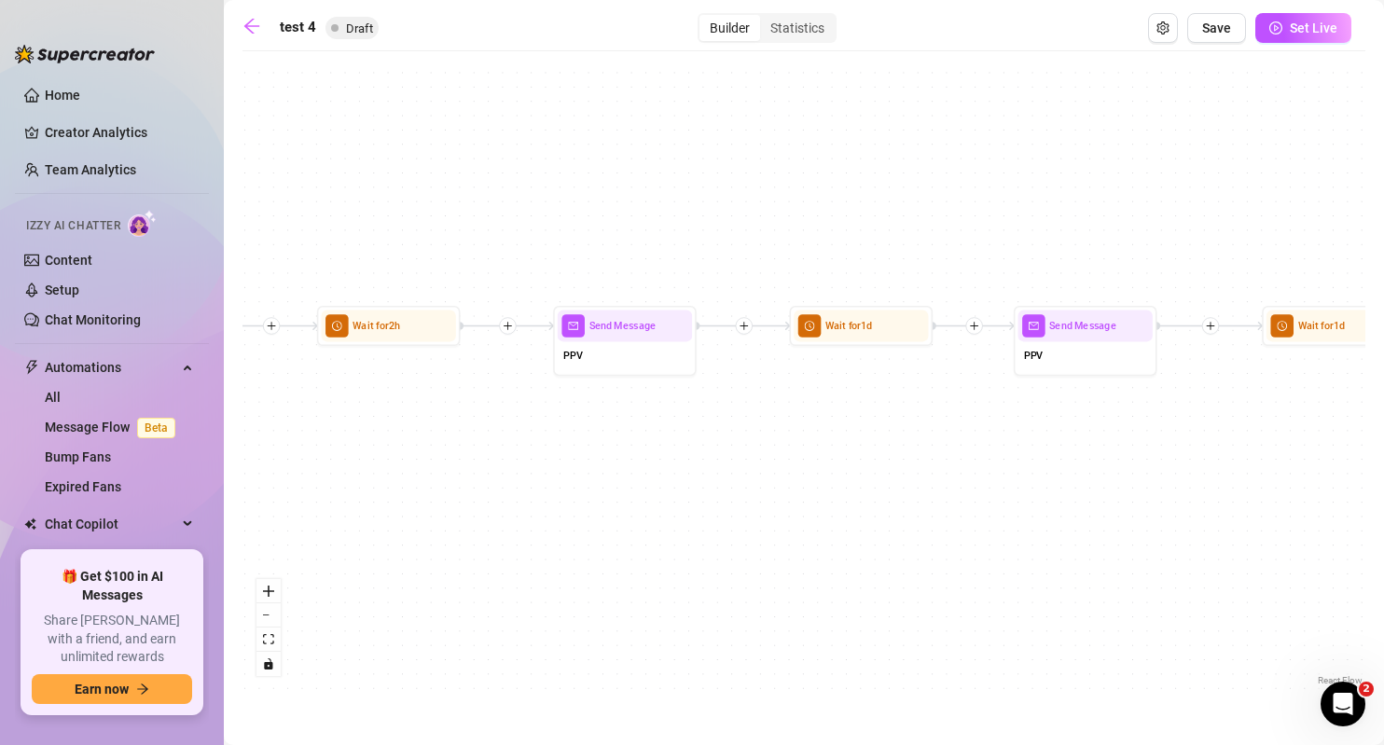
drag, startPoint x: 1206, startPoint y: 489, endPoint x: 1086, endPoint y: 491, distance: 120.3
click at [1086, 491] on div "If True If True If True If False If False If False If True If False Merge Merge…" at bounding box center [803, 375] width 1123 height 629
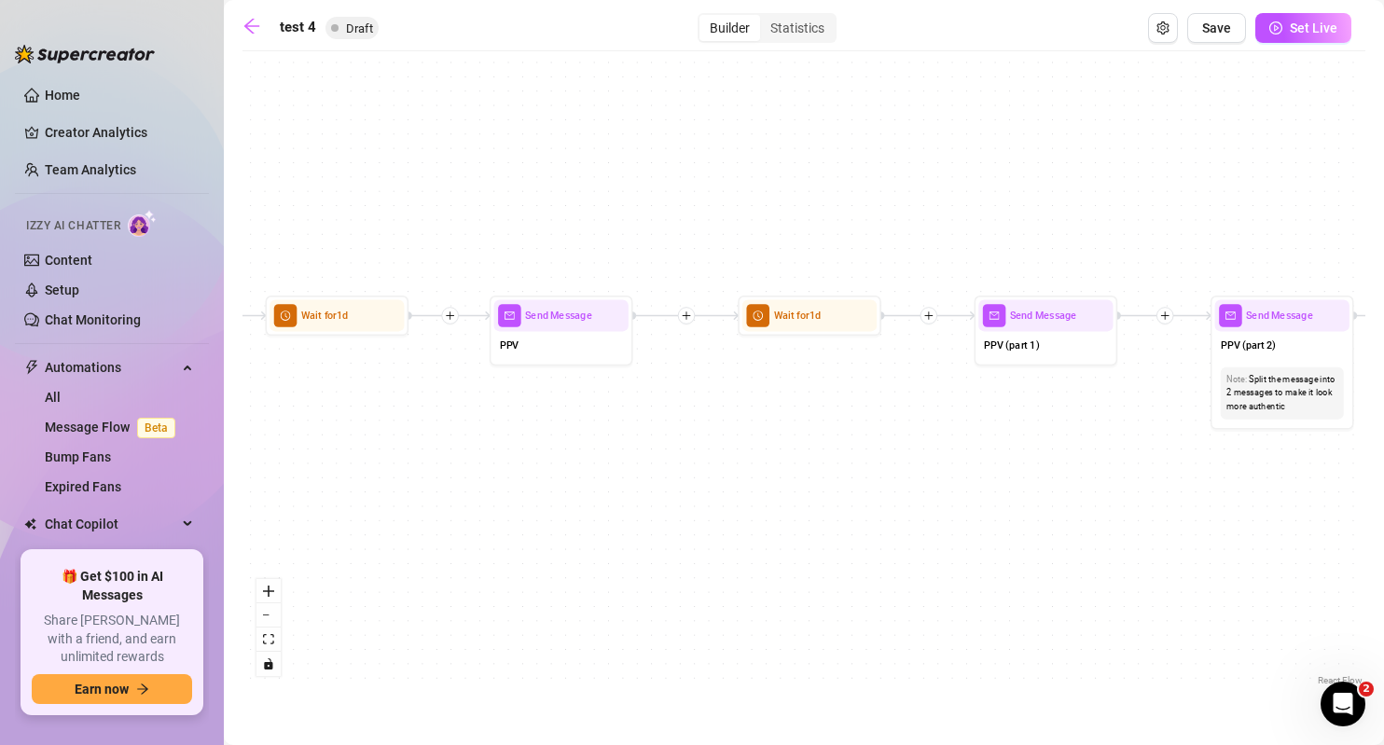
drag, startPoint x: 1190, startPoint y: 483, endPoint x: 539, endPoint y: 459, distance: 651.2
click at [537, 458] on div "If True If True If True If False If False If False If True If False Merge Merge…" at bounding box center [803, 375] width 1123 height 629
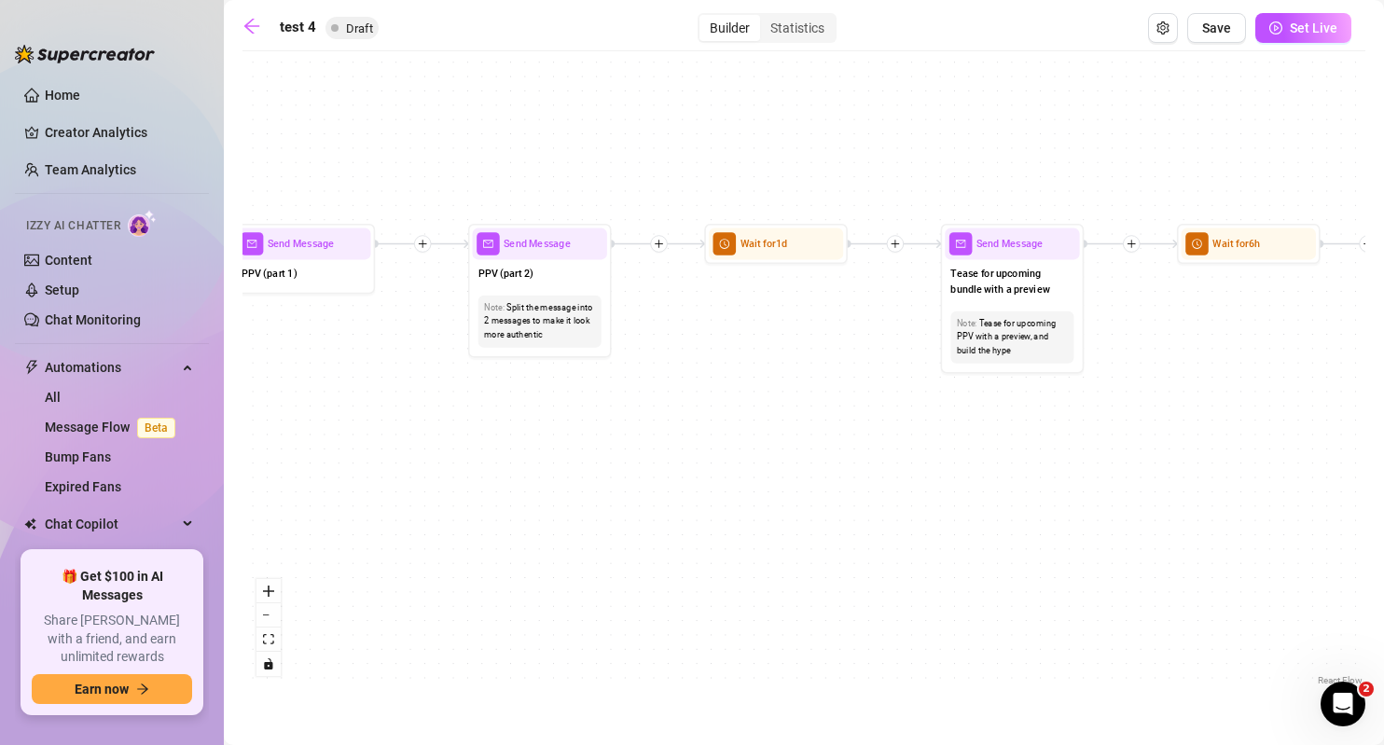
drag, startPoint x: 1249, startPoint y: 530, endPoint x: 492, endPoint y: 477, distance: 758.9
click at [469, 477] on div "If True If True If True If False If False If False If True If False Merge Merge…" at bounding box center [803, 375] width 1123 height 629
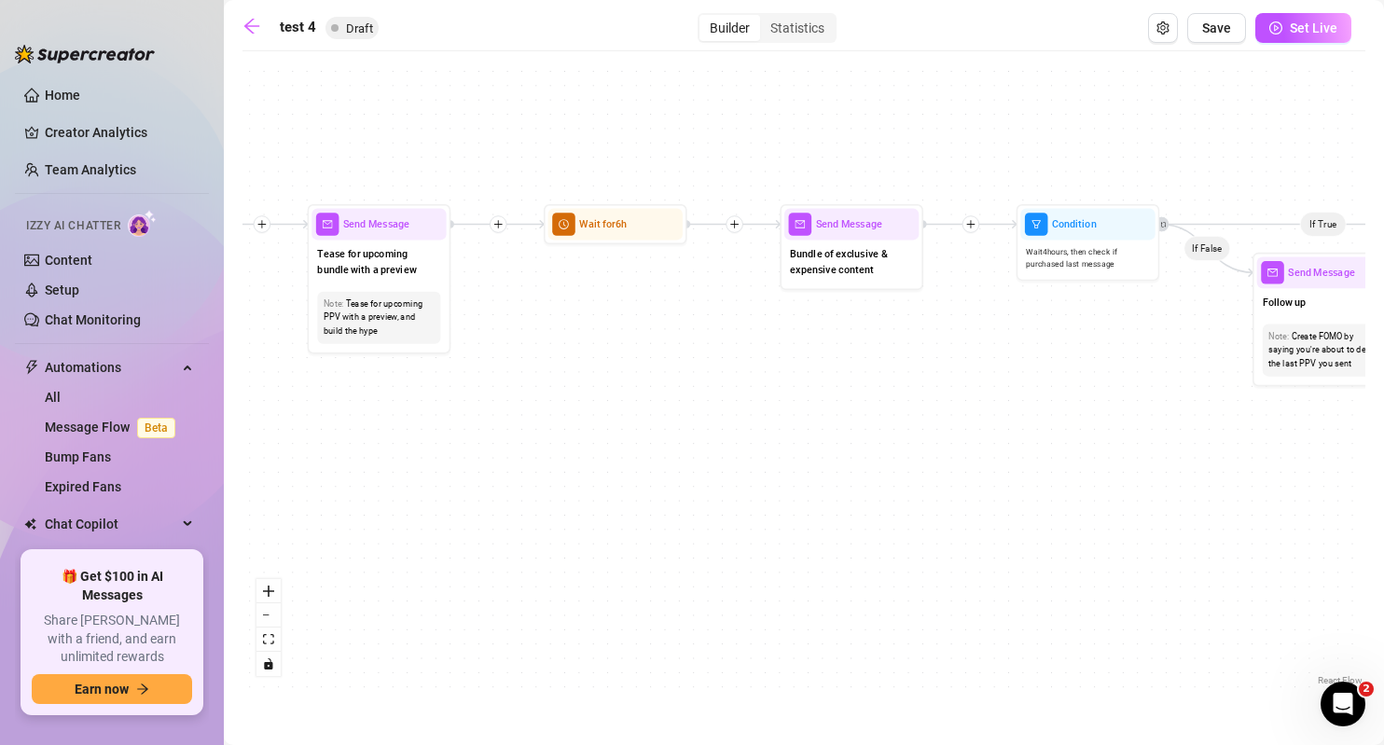
drag, startPoint x: 983, startPoint y: 452, endPoint x: 617, endPoint y: 437, distance: 365.8
click at [618, 436] on div "If True If True If True If False If False If False If True If False Merge Merge…" at bounding box center [803, 375] width 1123 height 629
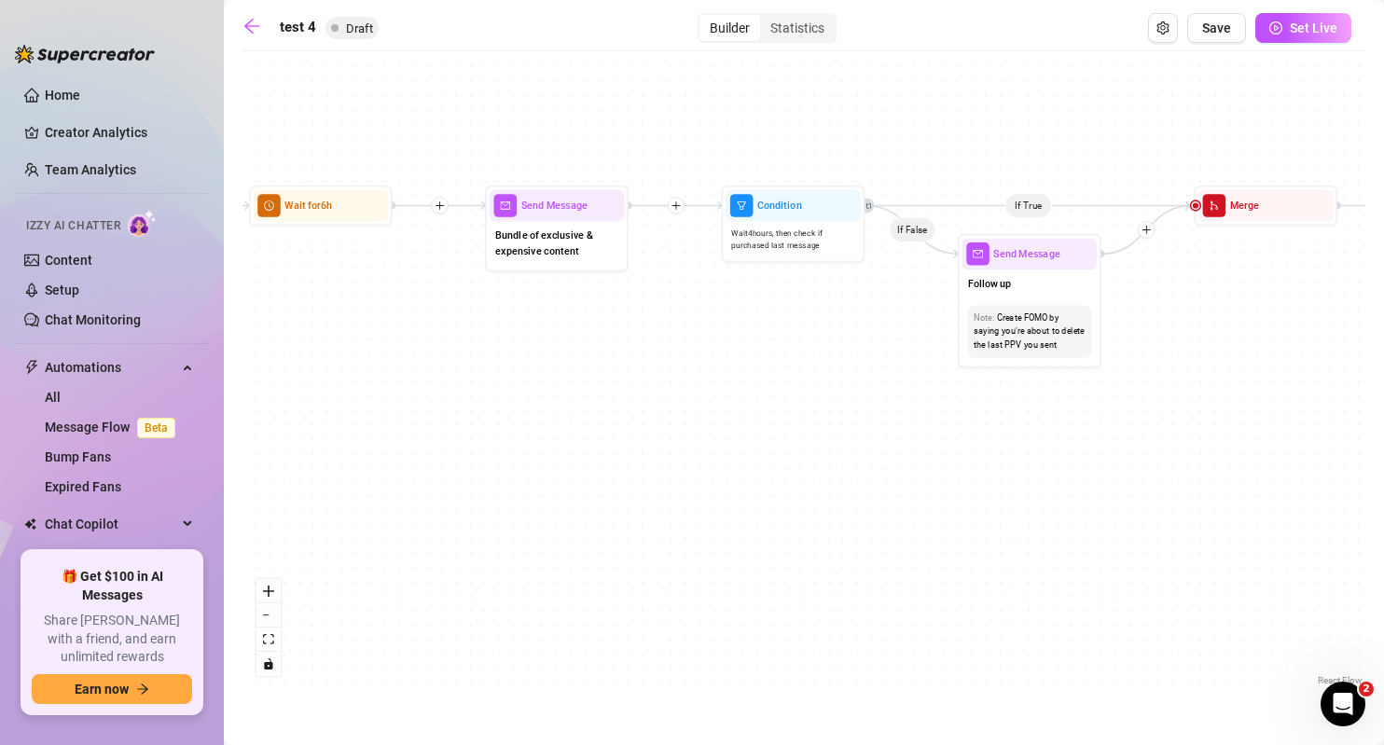
drag, startPoint x: 1055, startPoint y: 337, endPoint x: 847, endPoint y: 334, distance: 207.9
click at [847, 334] on div "If True If True If True If False If False If False If True If False Merge Merge…" at bounding box center [803, 375] width 1123 height 629
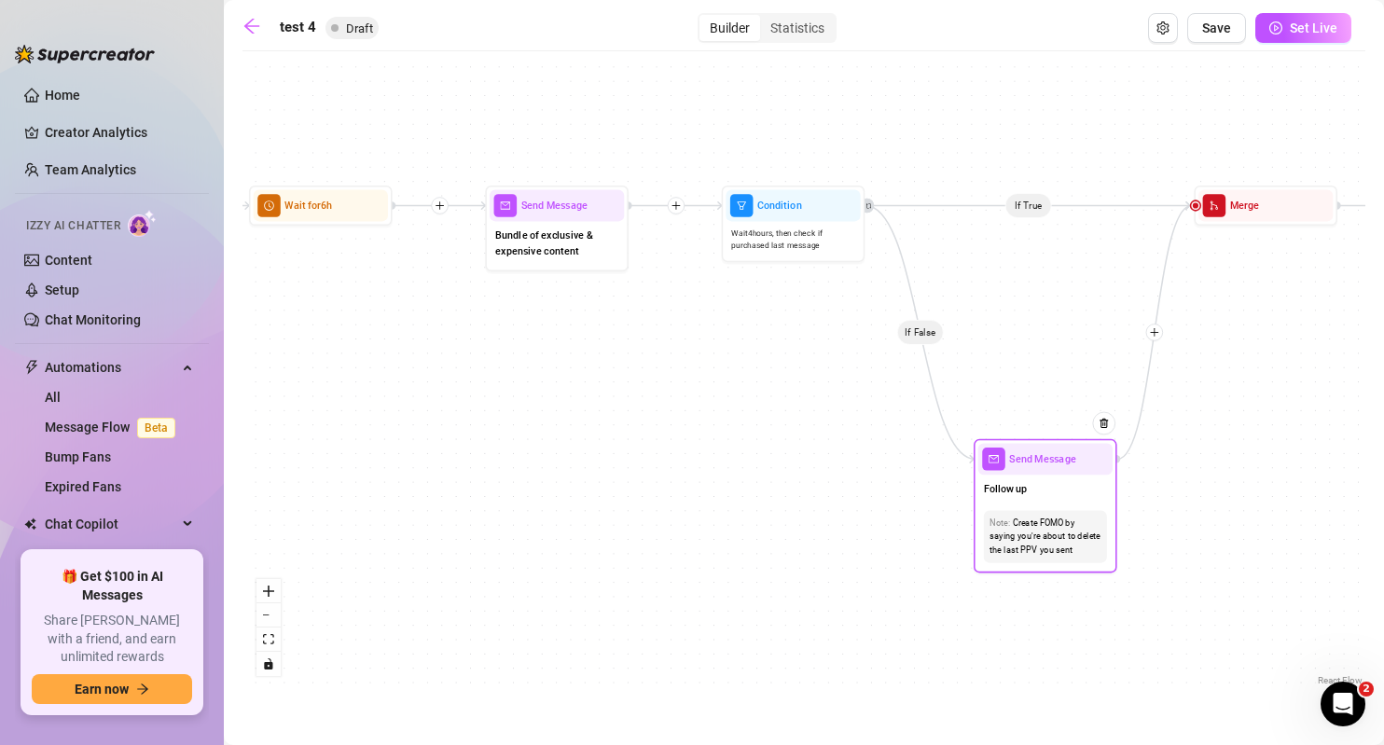
drag, startPoint x: 1040, startPoint y: 284, endPoint x: 1056, endPoint y: 491, distance: 207.7
click at [1056, 491] on div "Follow up" at bounding box center [1045, 490] width 134 height 30
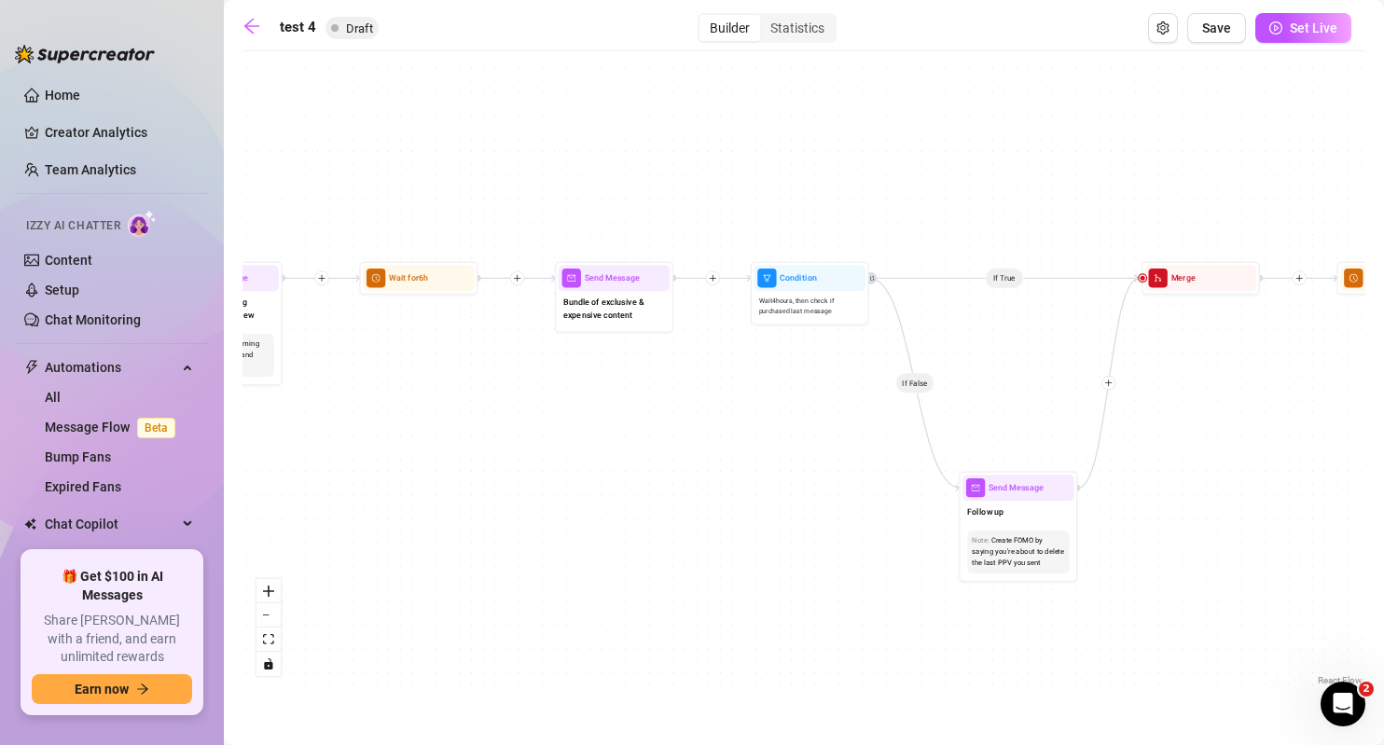
drag, startPoint x: 1035, startPoint y: 317, endPoint x: 1030, endPoint y: 359, distance: 42.2
click at [1030, 359] on div "If True If True If True If False If False If False If True If False Merge Merge…" at bounding box center [803, 375] width 1123 height 629
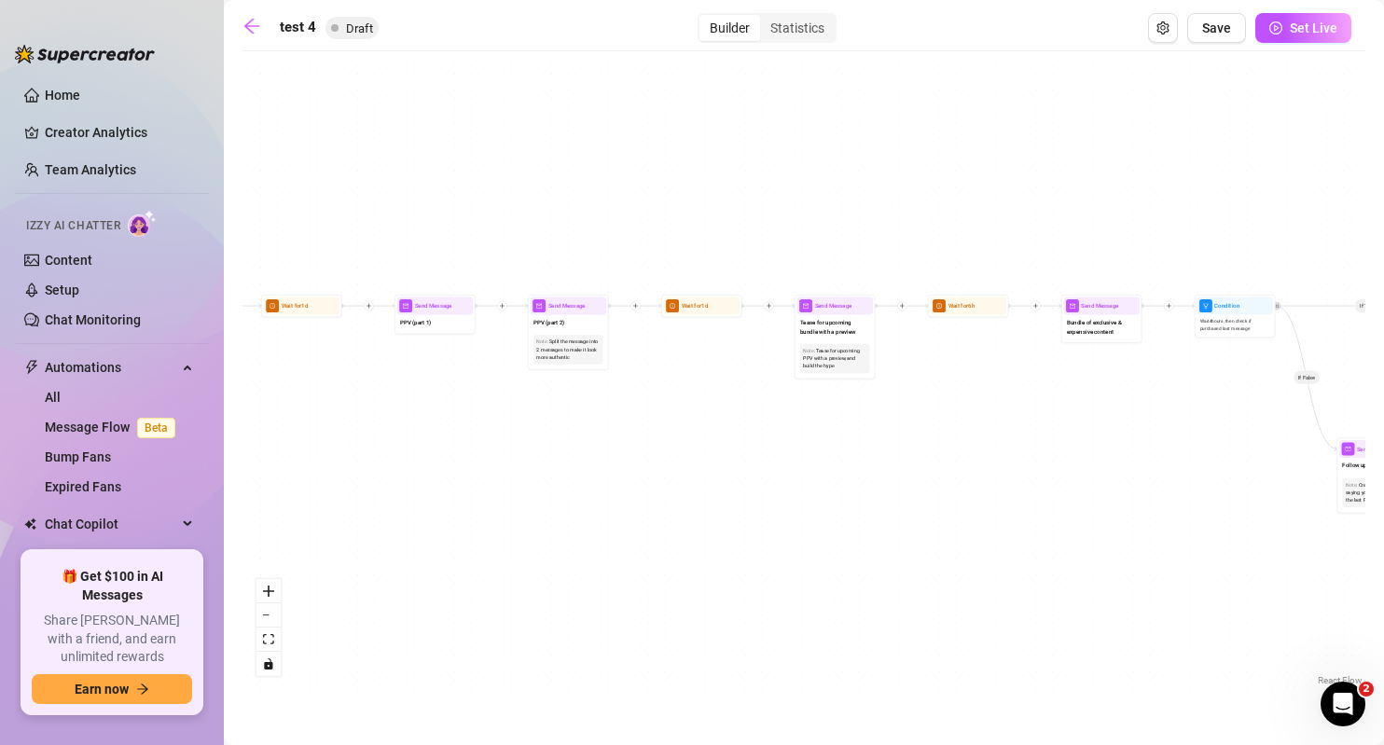
drag, startPoint x: 603, startPoint y: 517, endPoint x: 1037, endPoint y: 505, distance: 433.7
click at [1037, 505] on div "If True If True If True If False If False If False If True If False Merge Merge…" at bounding box center [803, 375] width 1123 height 629
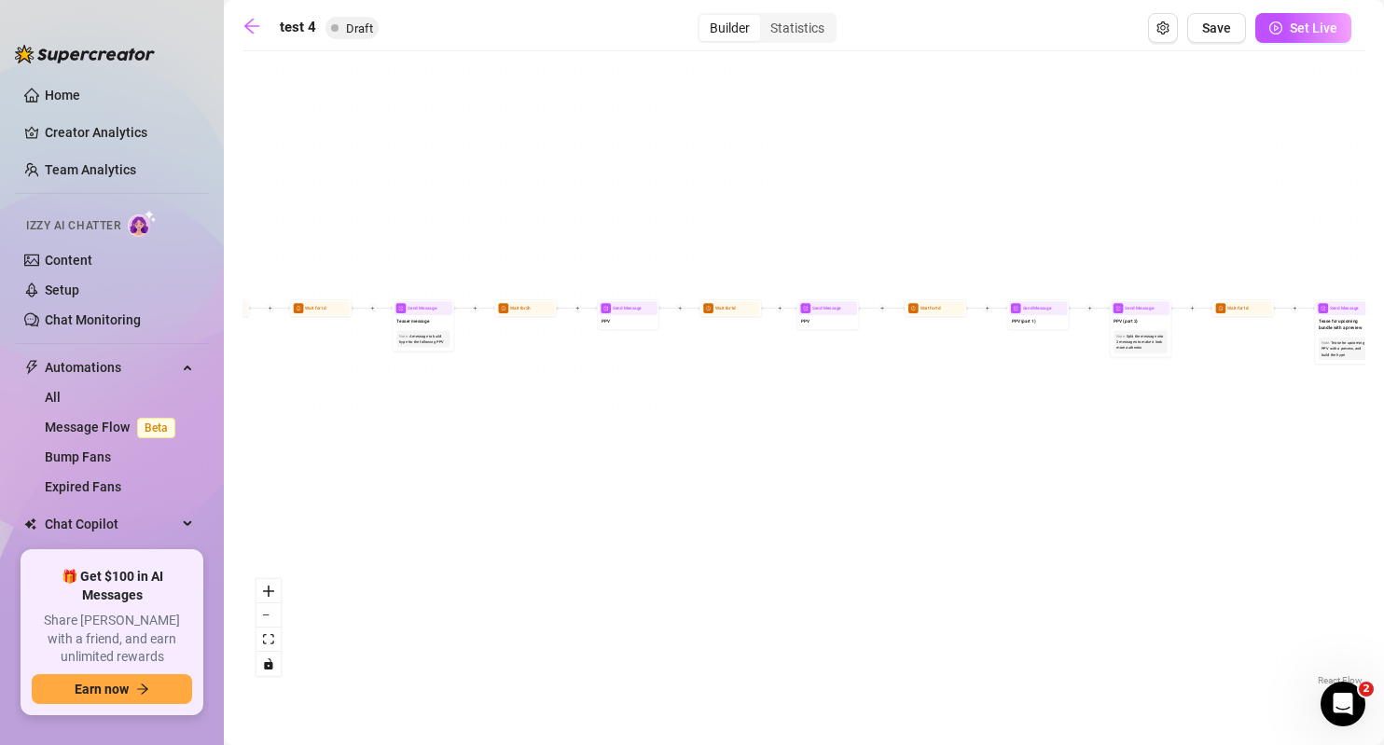
drag, startPoint x: 420, startPoint y: 506, endPoint x: 944, endPoint y: 485, distance: 524.4
click at [944, 482] on div "If True If True If True If False If False If False If True If False Merge Merge…" at bounding box center [803, 375] width 1123 height 629
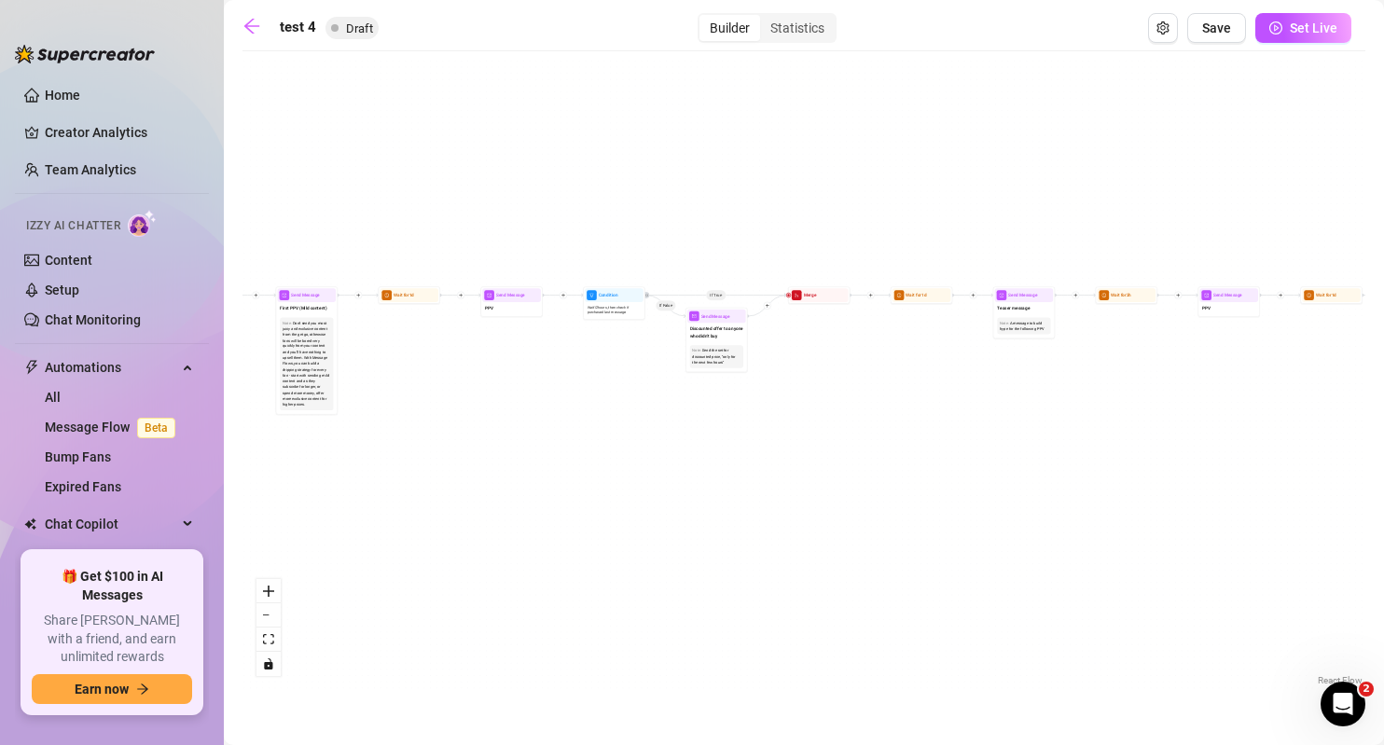
drag, startPoint x: 598, startPoint y: 502, endPoint x: 1152, endPoint y: 489, distance: 554.9
click at [1152, 489] on div "If True If True If True If False If False If False If True If False Merge Merge…" at bounding box center [803, 375] width 1123 height 629
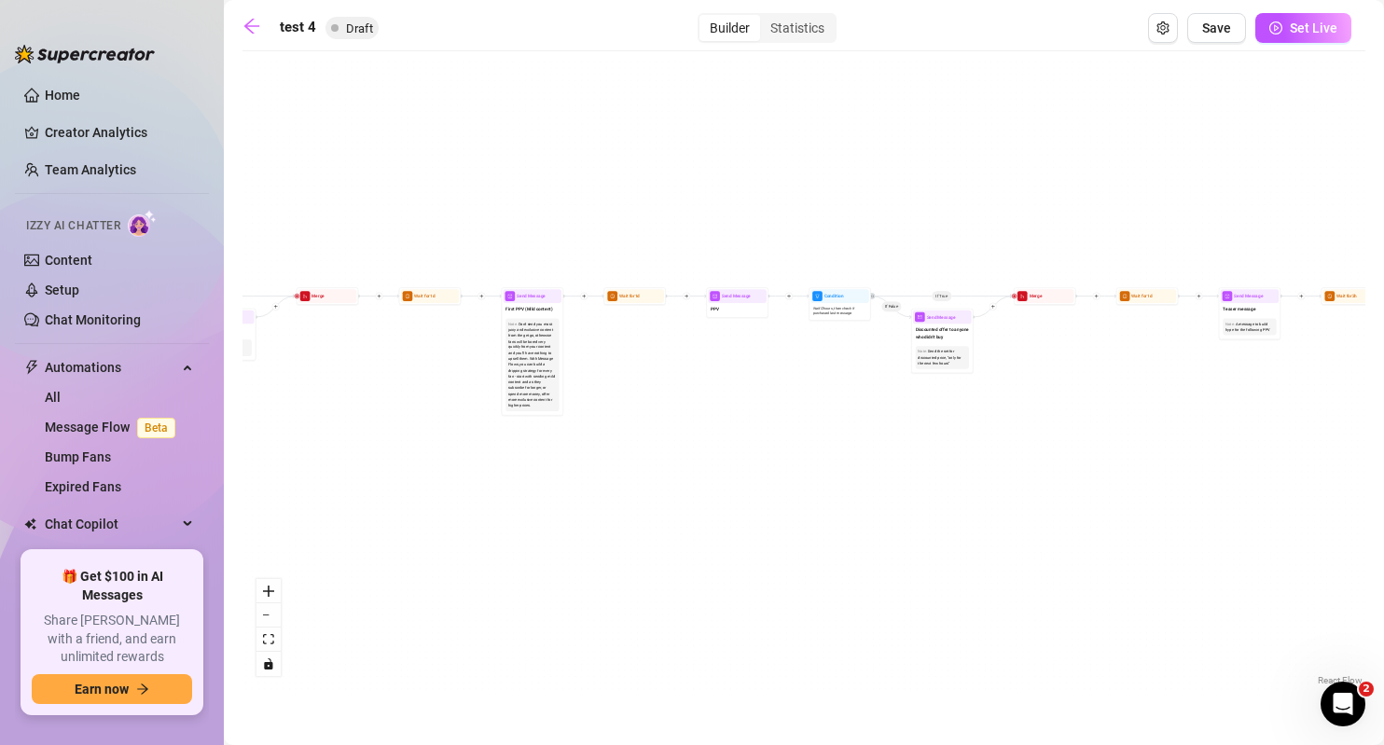
drag, startPoint x: 722, startPoint y: 478, endPoint x: 940, endPoint y: 491, distance: 218.6
click at [940, 491] on div "If True If True If True If False If False If False If True If False Merge Merge…" at bounding box center [803, 375] width 1123 height 629
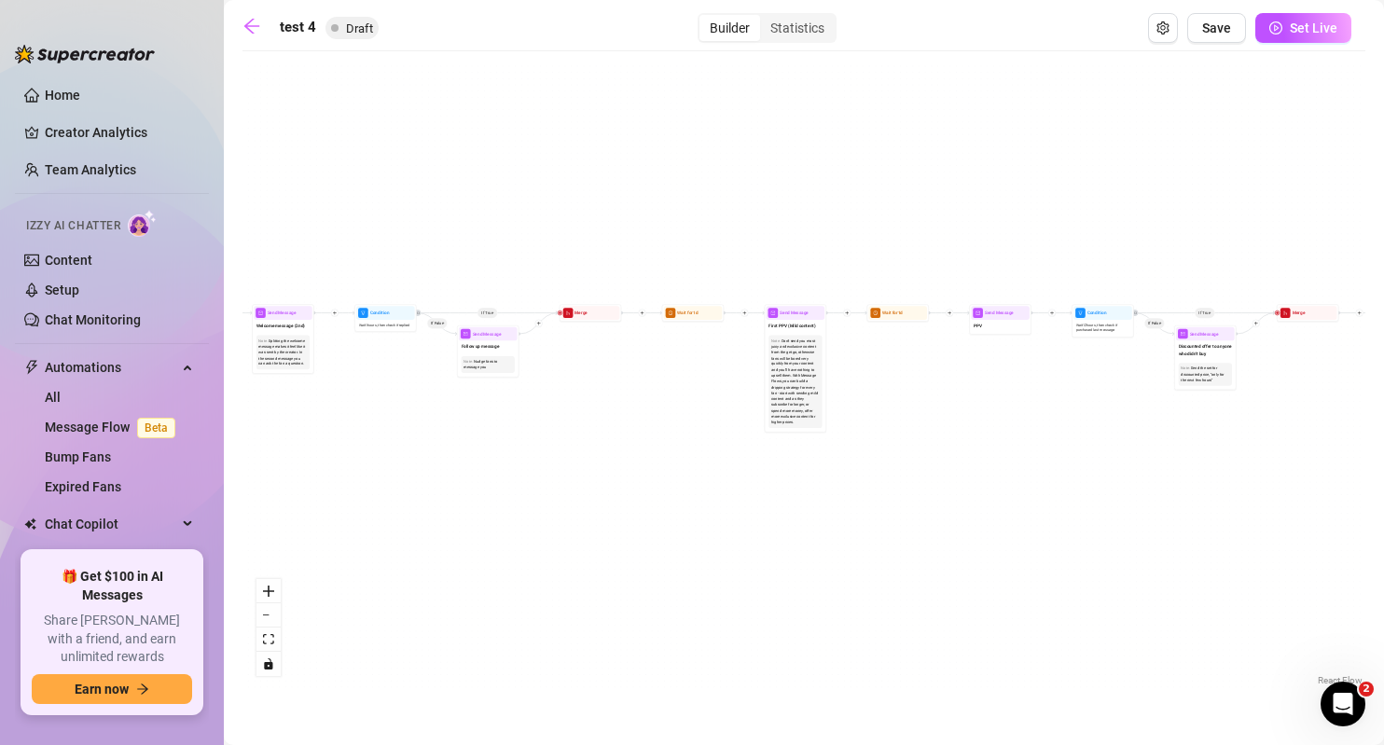
drag, startPoint x: 735, startPoint y: 517, endPoint x: 978, endPoint y: 521, distance: 243.4
click at [978, 521] on div "If True If True If True If False If False If False If True If False Merge Merge…" at bounding box center [803, 375] width 1123 height 629
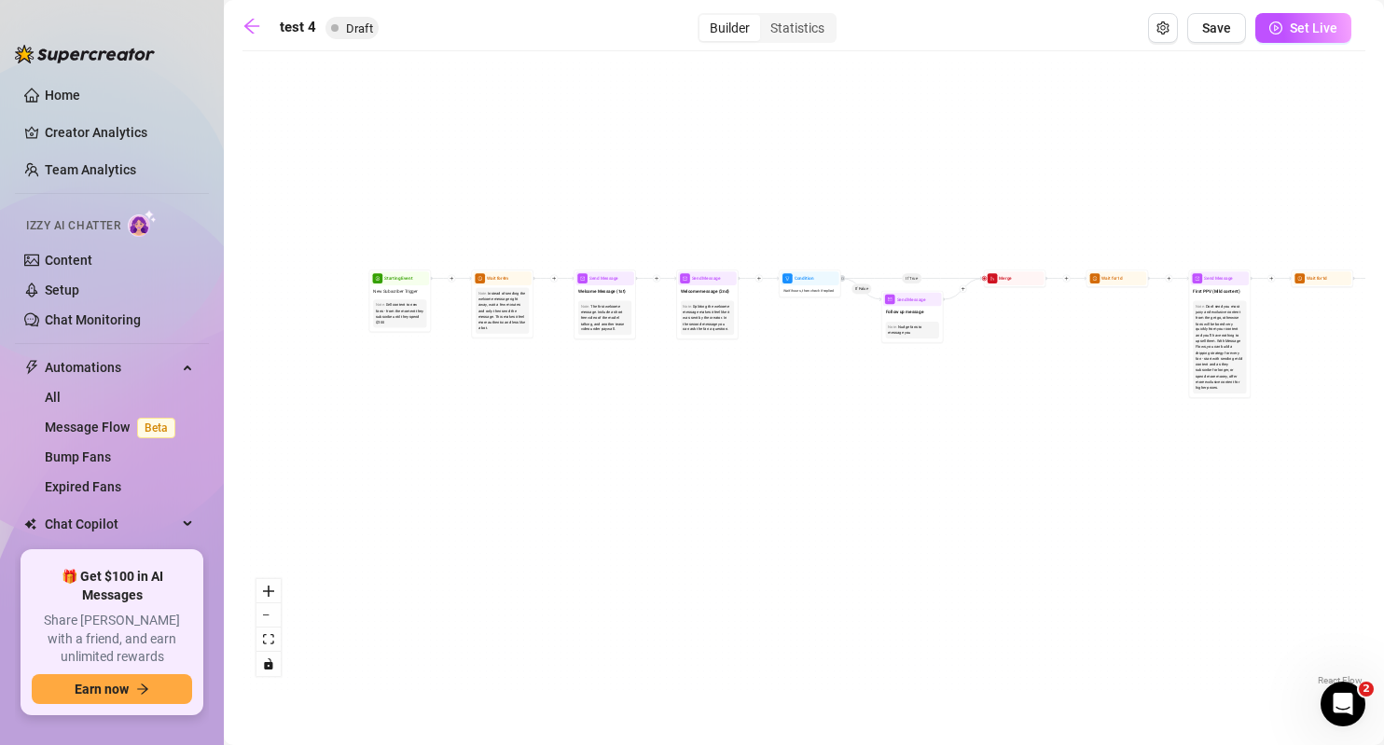
drag, startPoint x: 688, startPoint y: 547, endPoint x: 1100, endPoint y: 513, distance: 413.5
click at [1100, 513] on div "If True If True If True If False If False If False If True If False Merge Merge…" at bounding box center [803, 375] width 1123 height 629
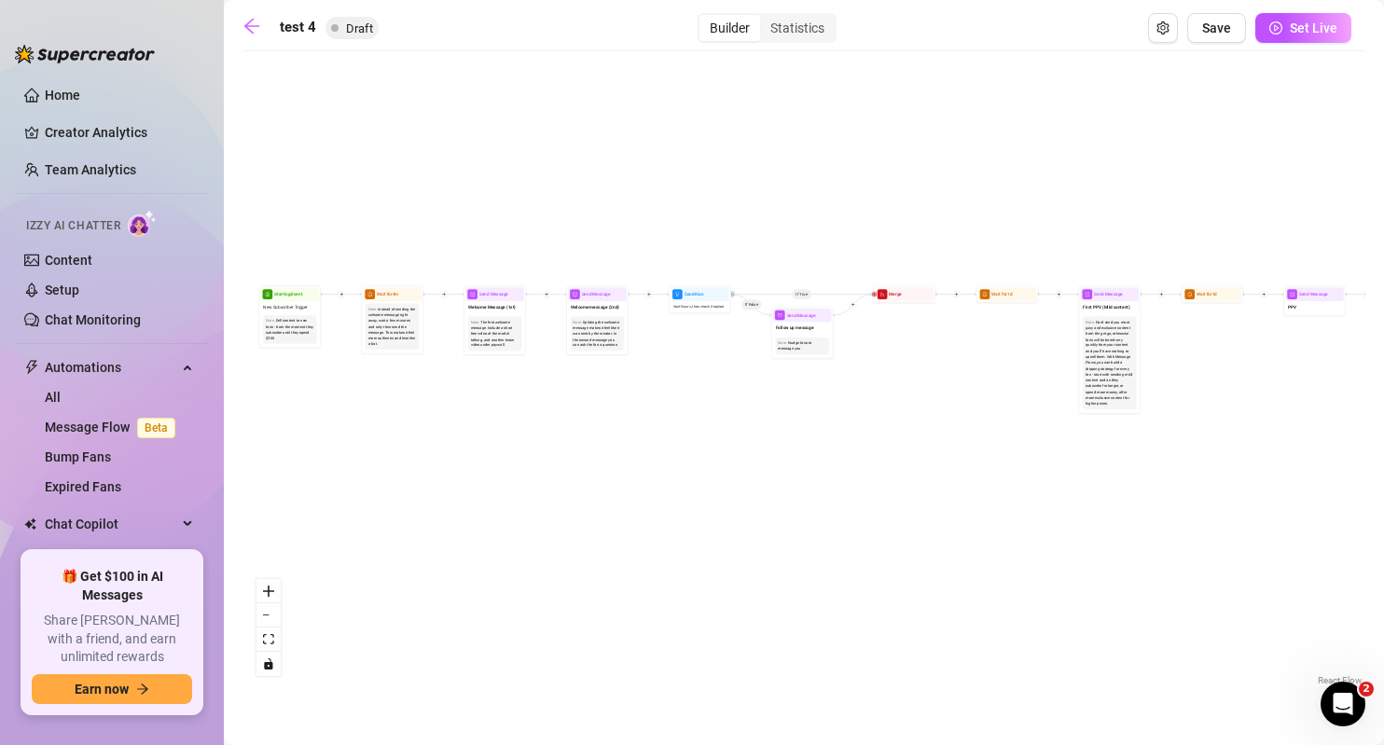
drag, startPoint x: 978, startPoint y: 448, endPoint x: 917, endPoint y: 464, distance: 62.6
click at [917, 464] on div "If True If True If True If False If False If False If True If False Merge Merge…" at bounding box center [803, 375] width 1123 height 629
click at [92, 262] on link "Content" at bounding box center [69, 260] width 48 height 15
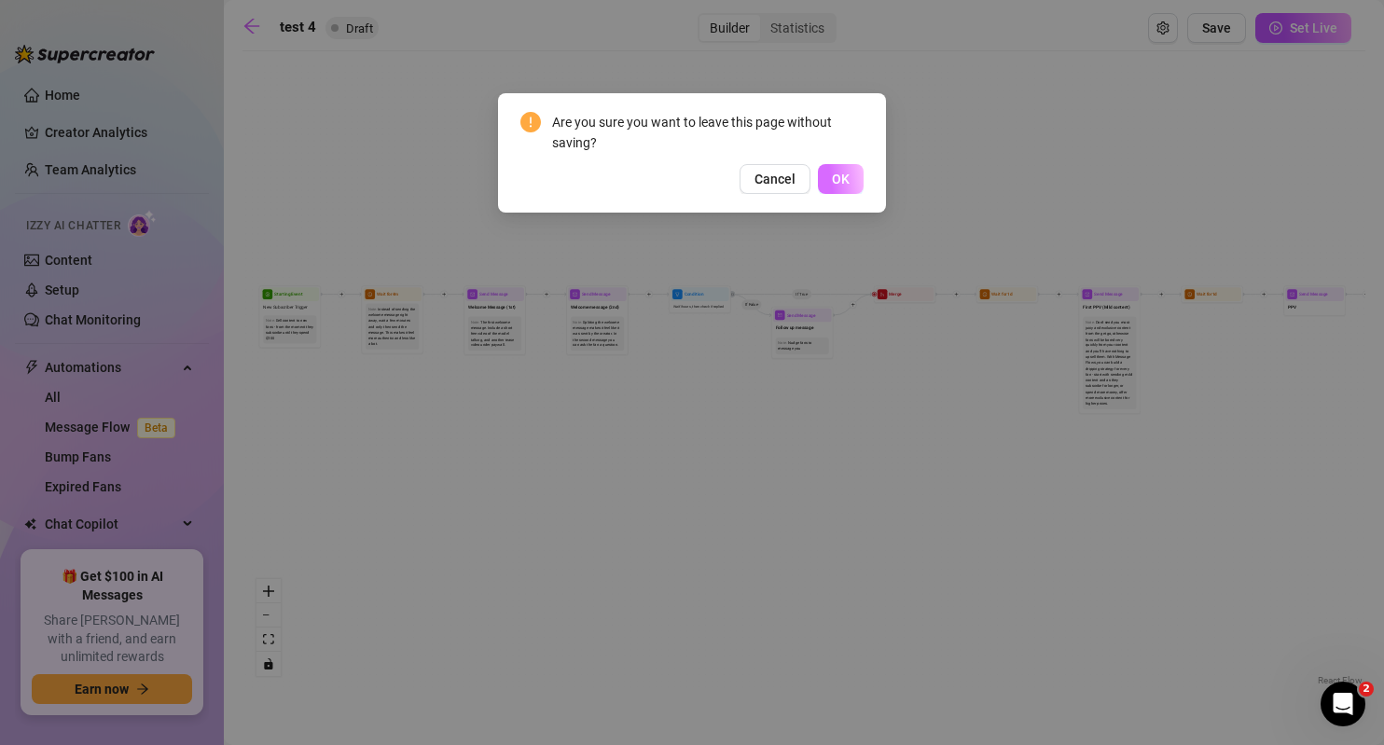
click at [836, 182] on span "OK" at bounding box center [841, 179] width 18 height 15
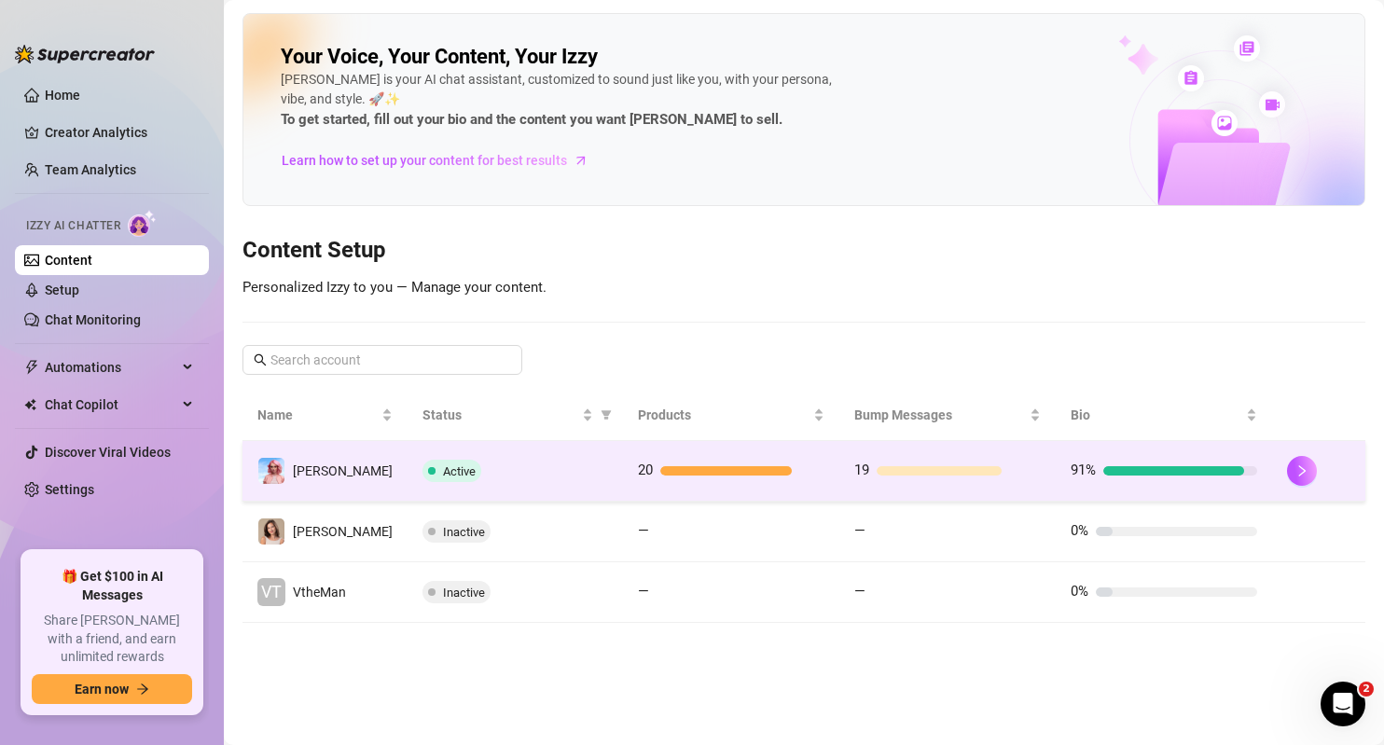
click at [824, 475] on td "20" at bounding box center [731, 471] width 216 height 61
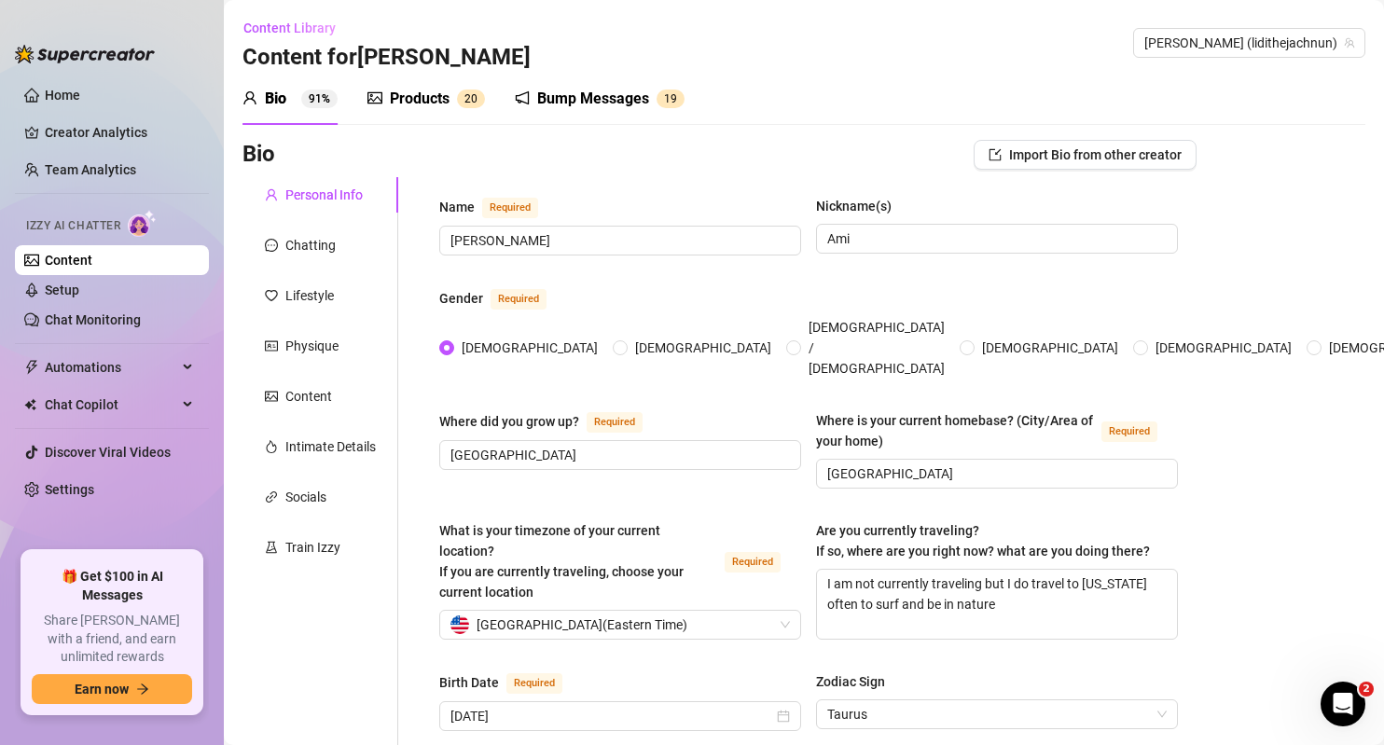
click at [631, 100] on div "Bump Messages" at bounding box center [593, 99] width 112 height 22
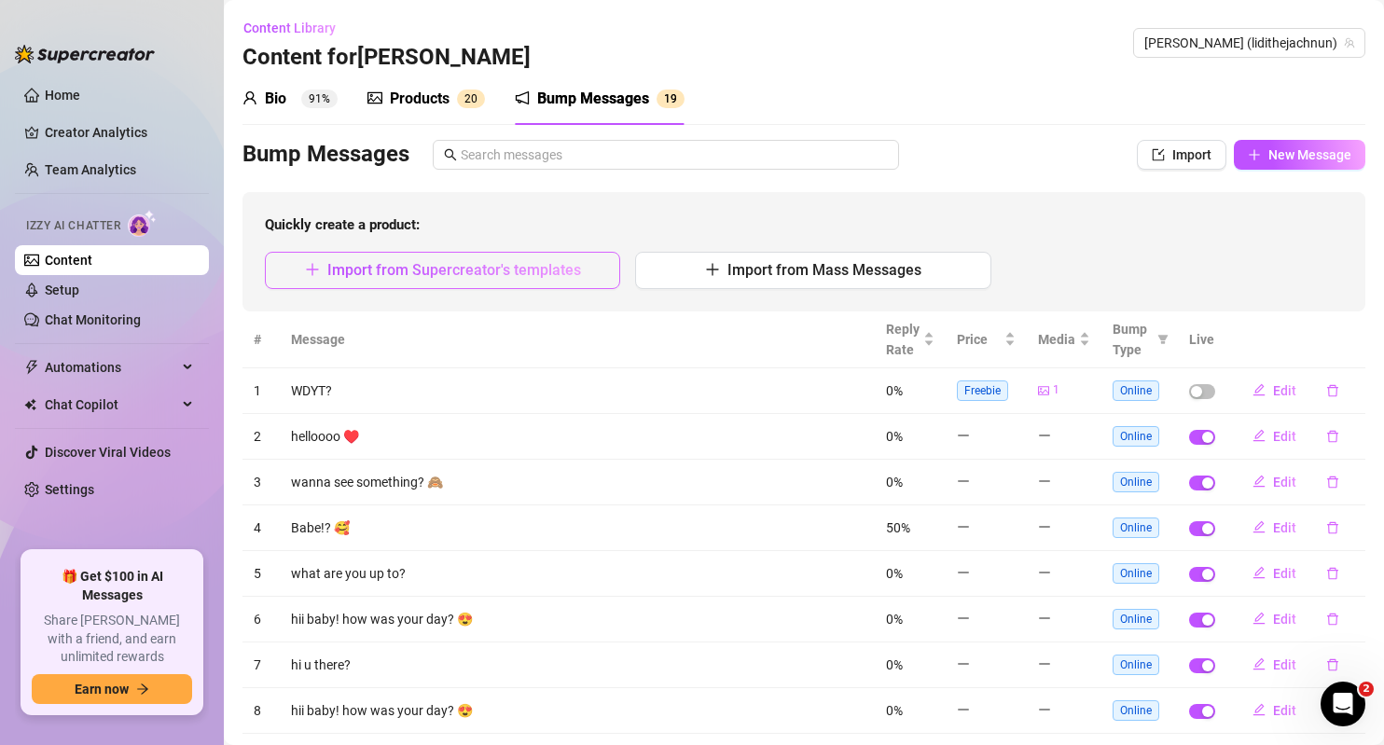
click at [506, 271] on span "Import from Supercreator's templates" at bounding box center [454, 270] width 254 height 18
type textarea "Type your message here..."
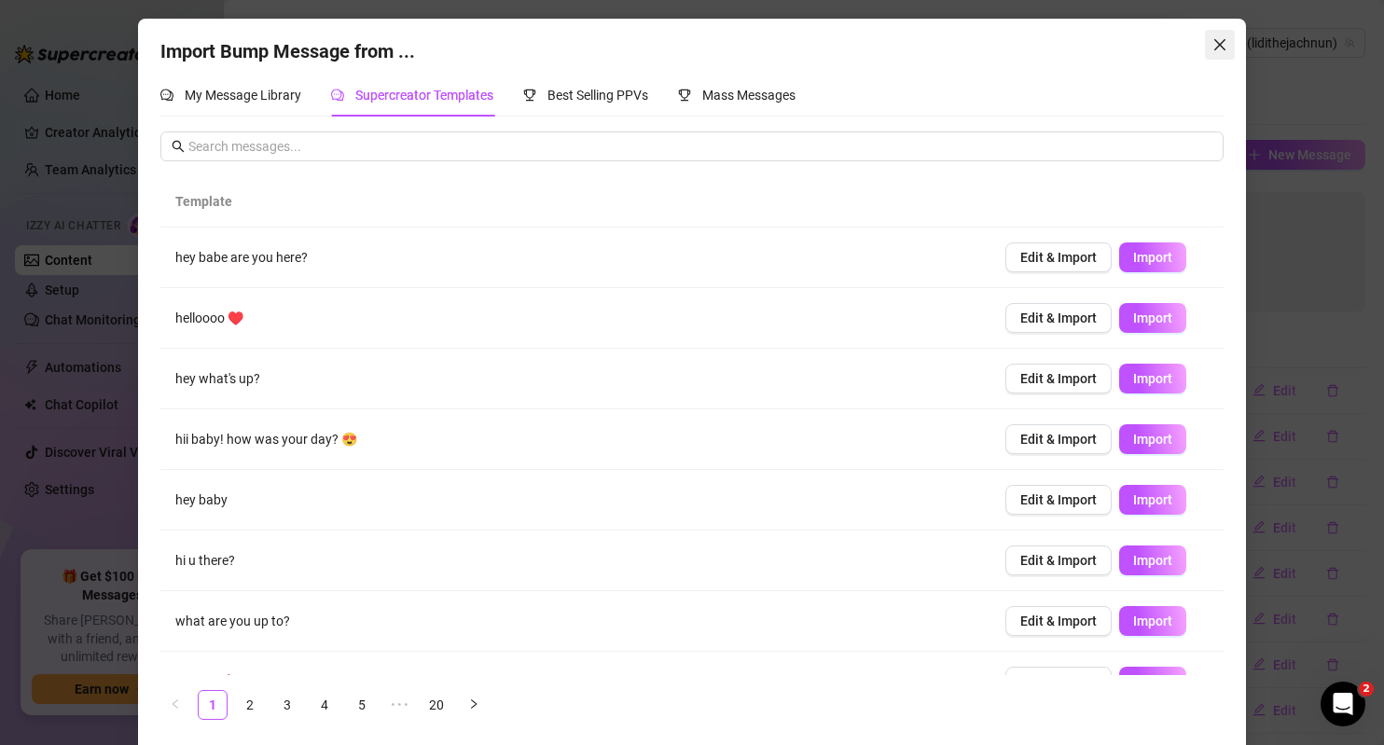
click at [1213, 45] on icon "close" at bounding box center [1218, 44] width 11 height 11
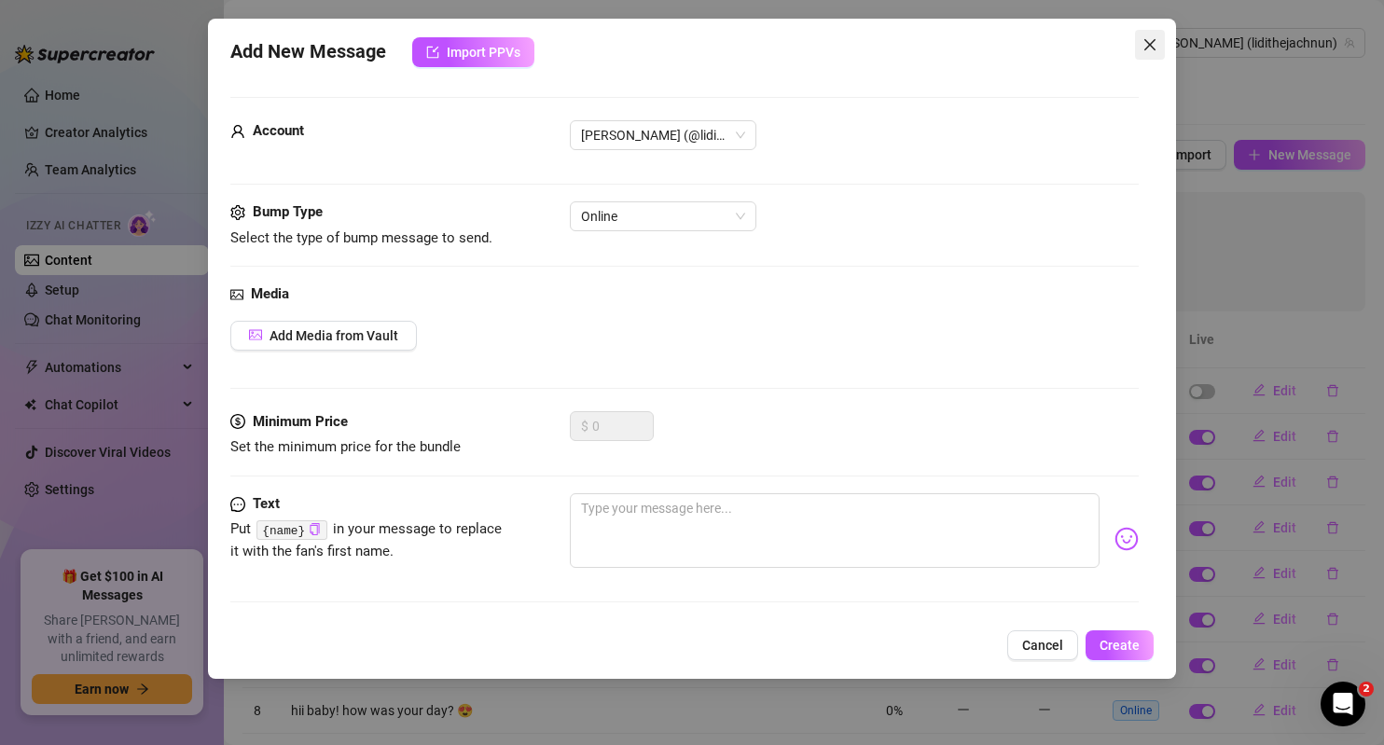
click at [1157, 50] on icon "close" at bounding box center [1149, 44] width 15 height 15
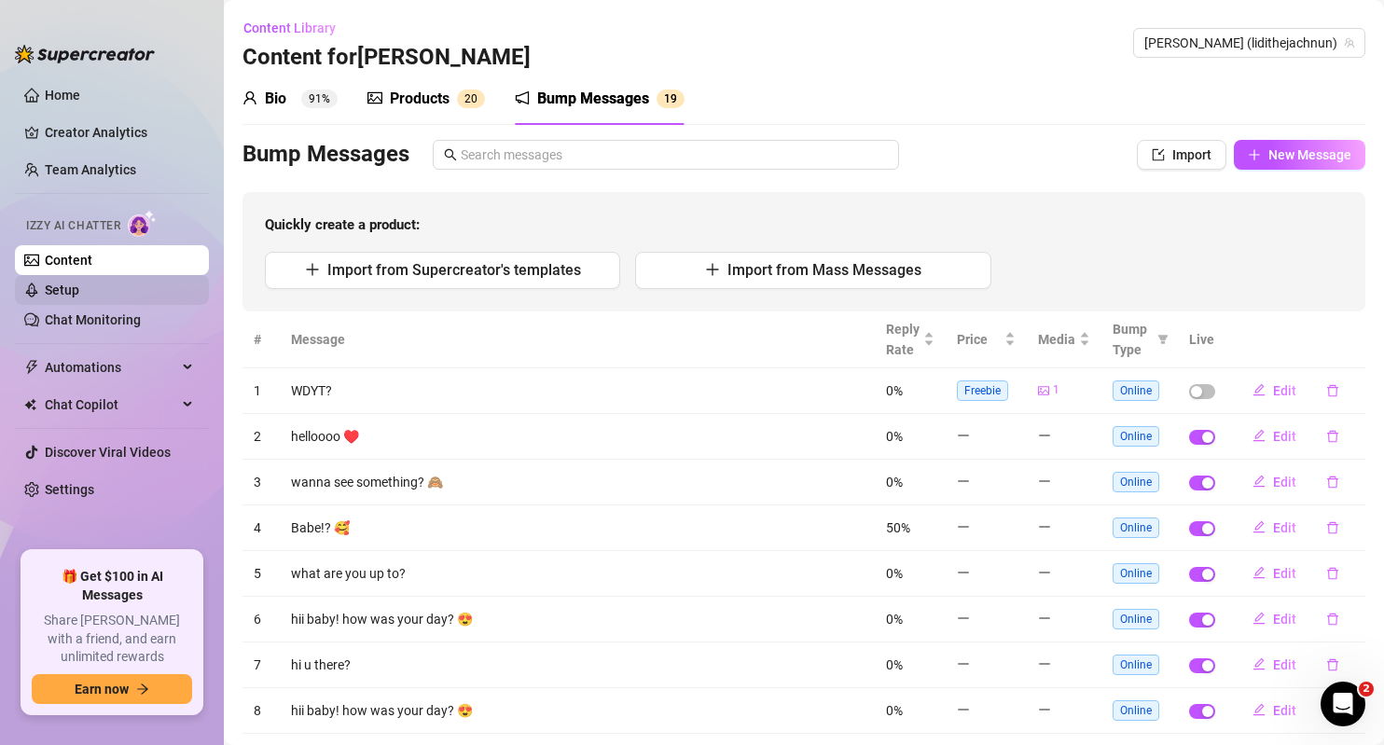
click at [79, 289] on link "Setup" at bounding box center [62, 289] width 34 height 15
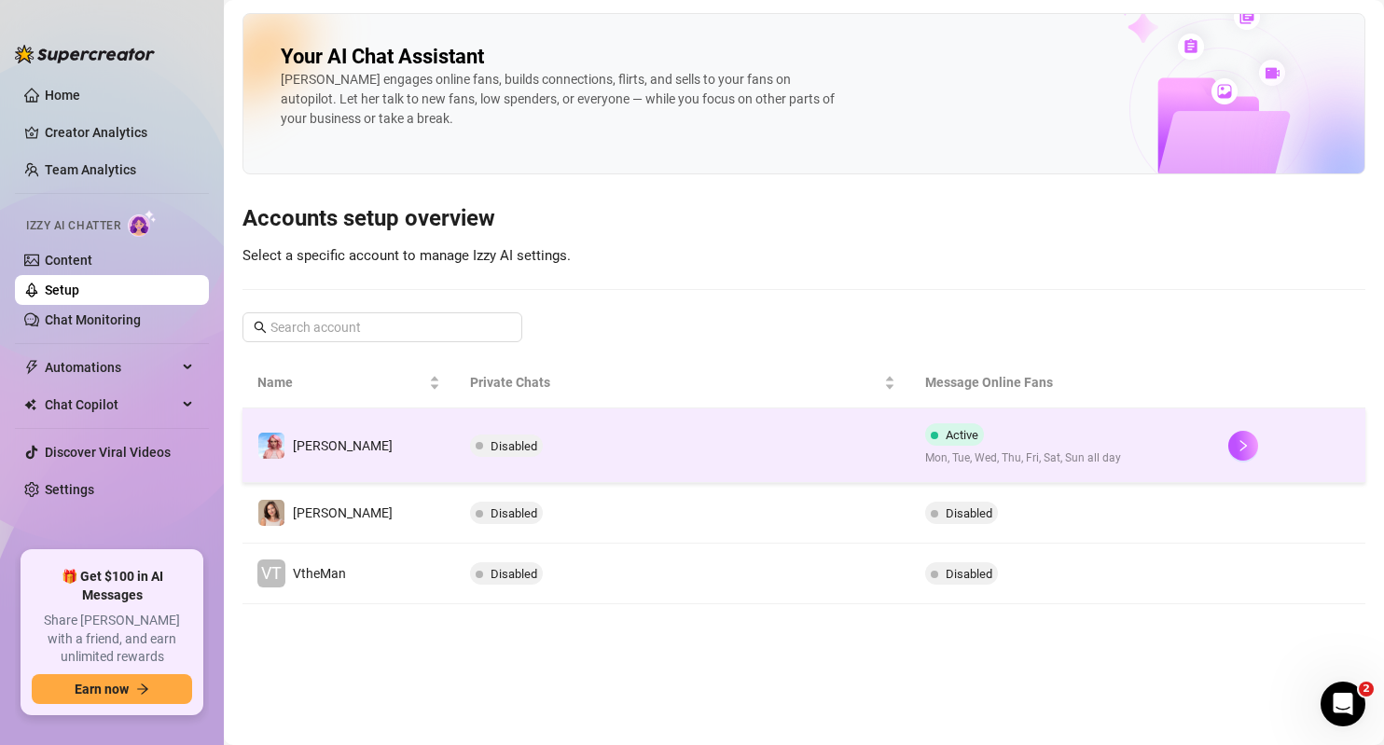
click at [871, 431] on td "Disabled" at bounding box center [682, 445] width 455 height 75
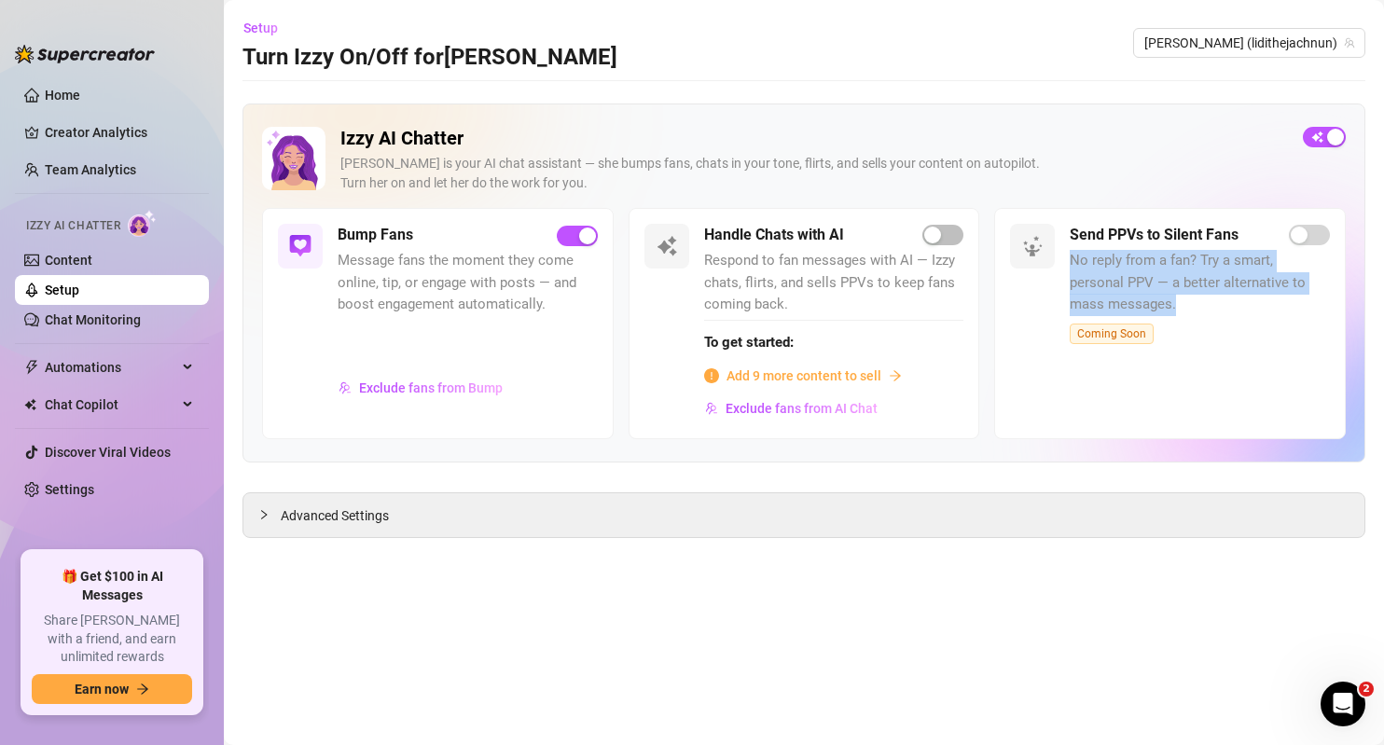
drag, startPoint x: 1070, startPoint y: 259, endPoint x: 1213, endPoint y: 309, distance: 151.0
click at [1213, 309] on span "No reply from a fan? Try a smart, personal PPV — a better alternative to mass m…" at bounding box center [1199, 283] width 260 height 66
click at [92, 268] on link "Content" at bounding box center [69, 260] width 48 height 15
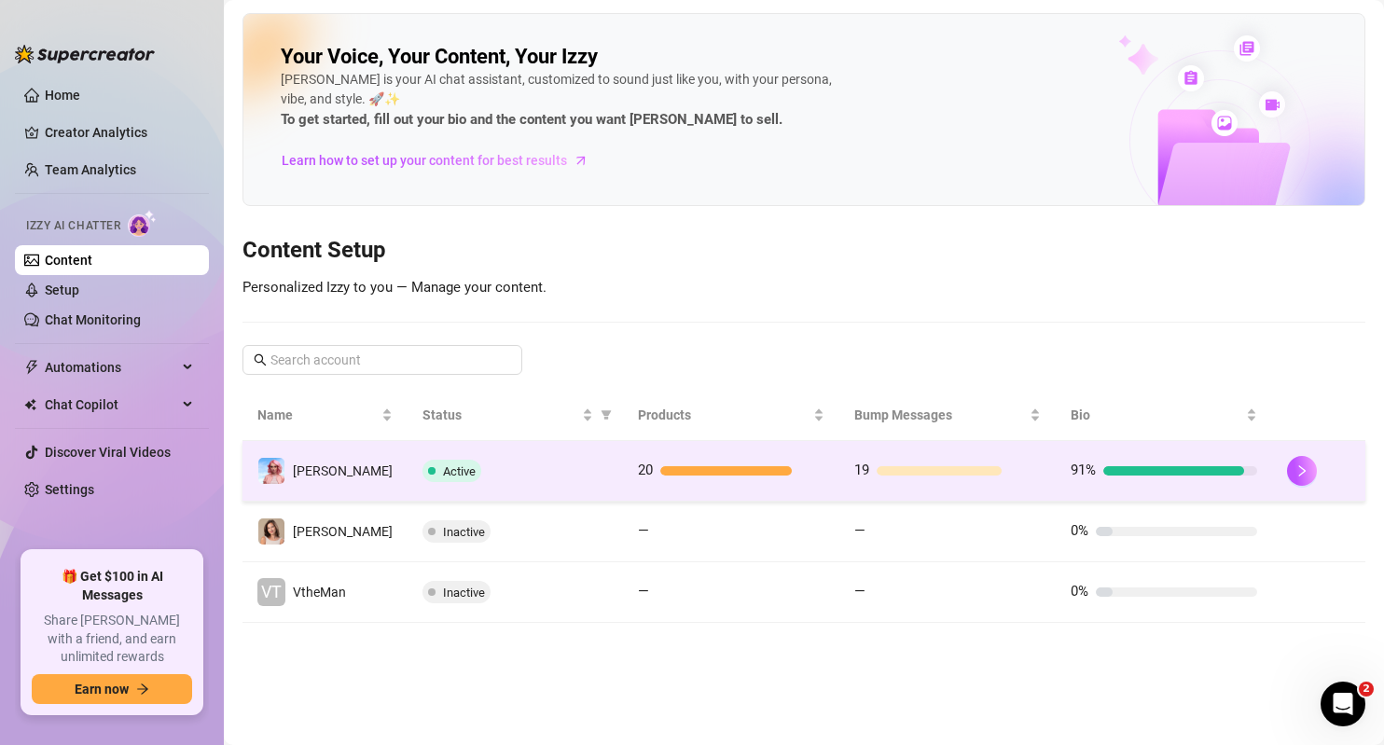
click at [576, 463] on div "Active" at bounding box center [515, 471] width 186 height 22
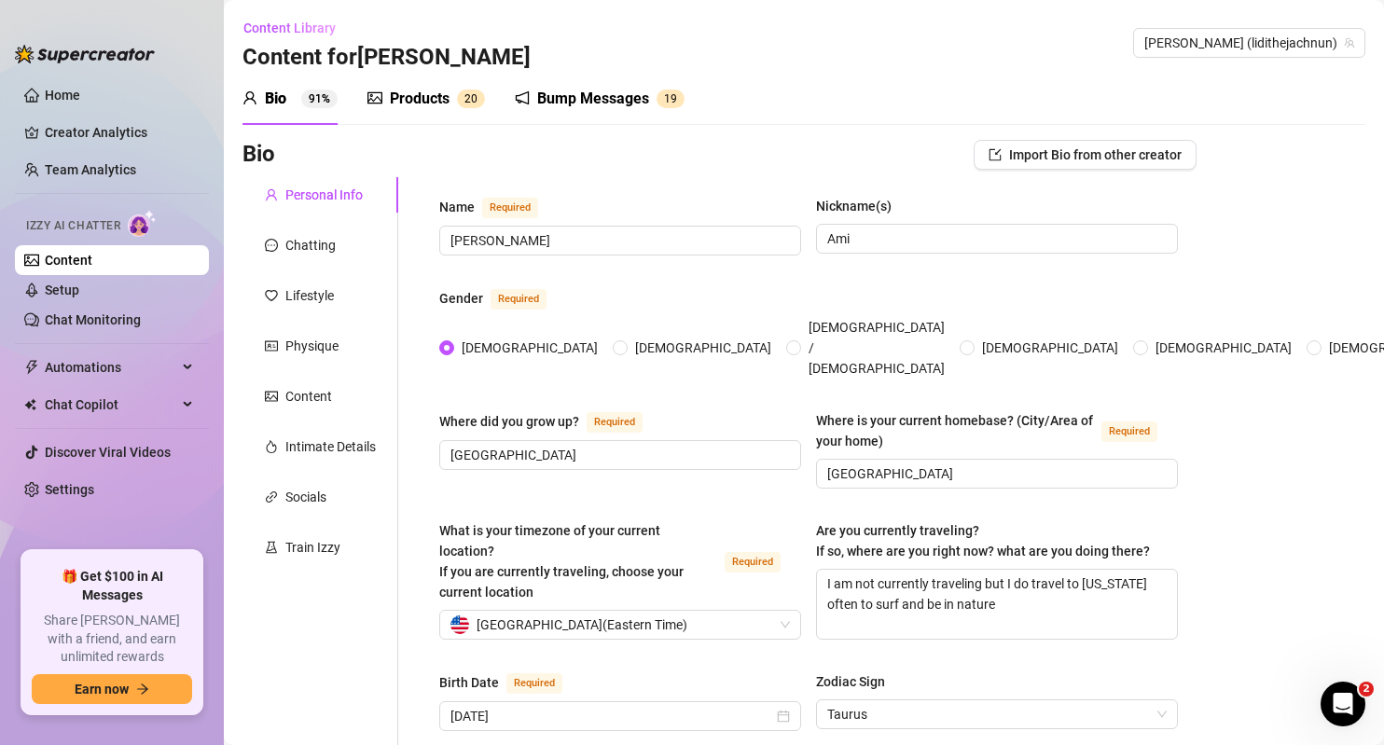
click at [421, 92] on div "Products" at bounding box center [420, 99] width 60 height 22
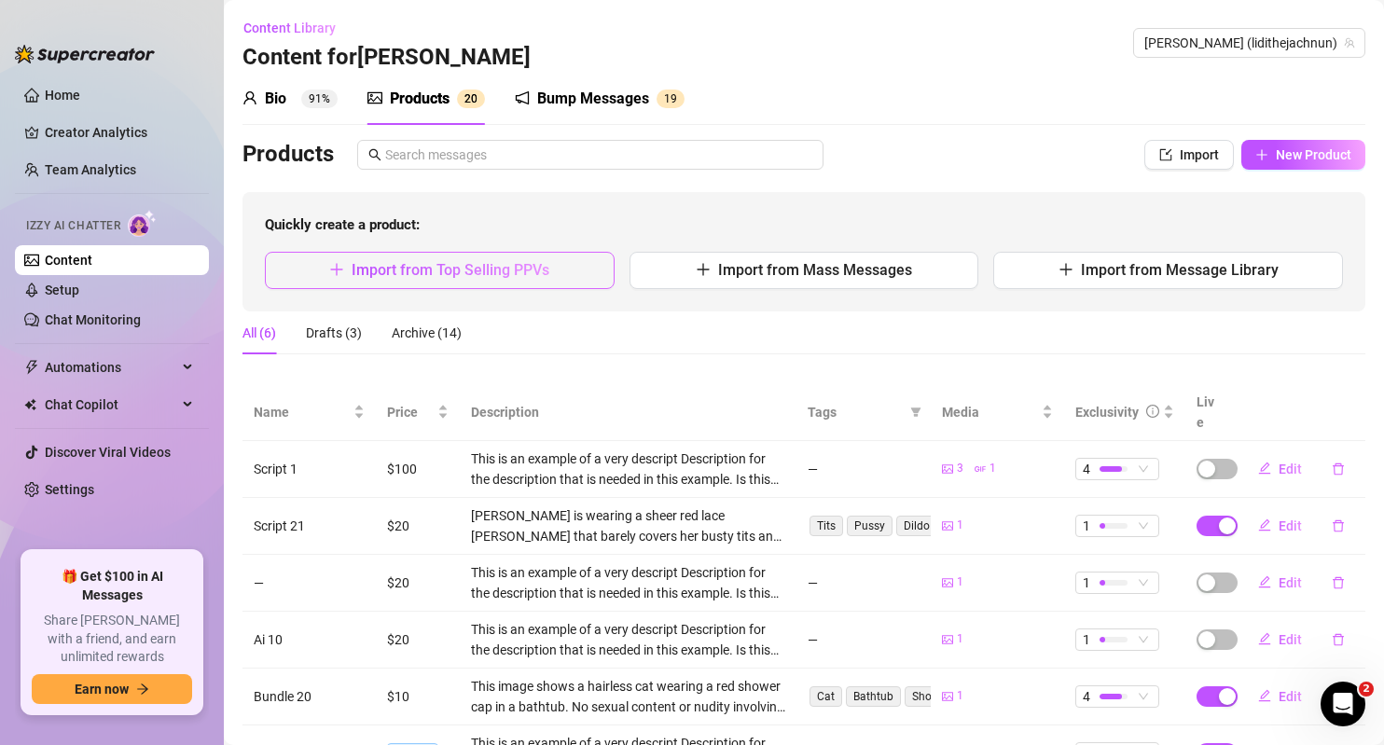
click at [463, 275] on span "Import from Top Selling PPVs" at bounding box center [450, 270] width 198 height 18
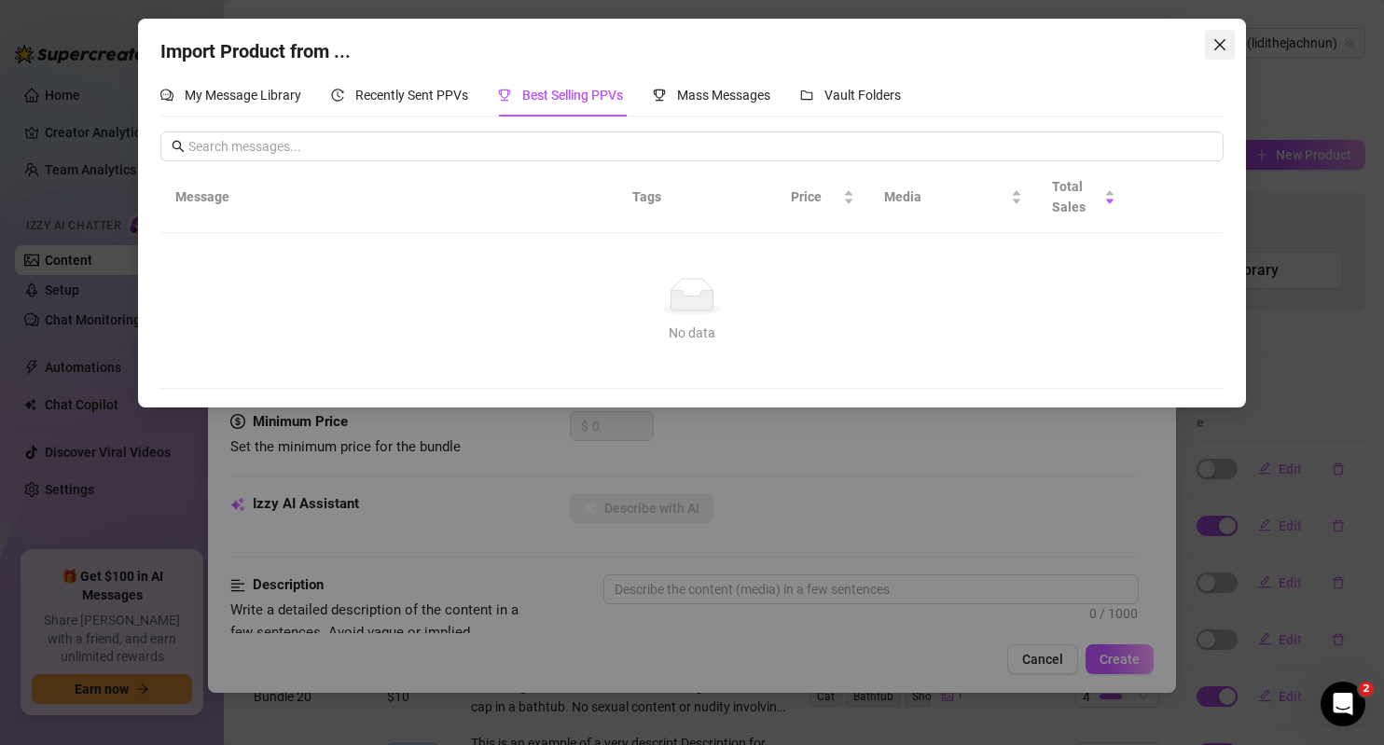
click at [1216, 38] on icon "close" at bounding box center [1219, 44] width 15 height 15
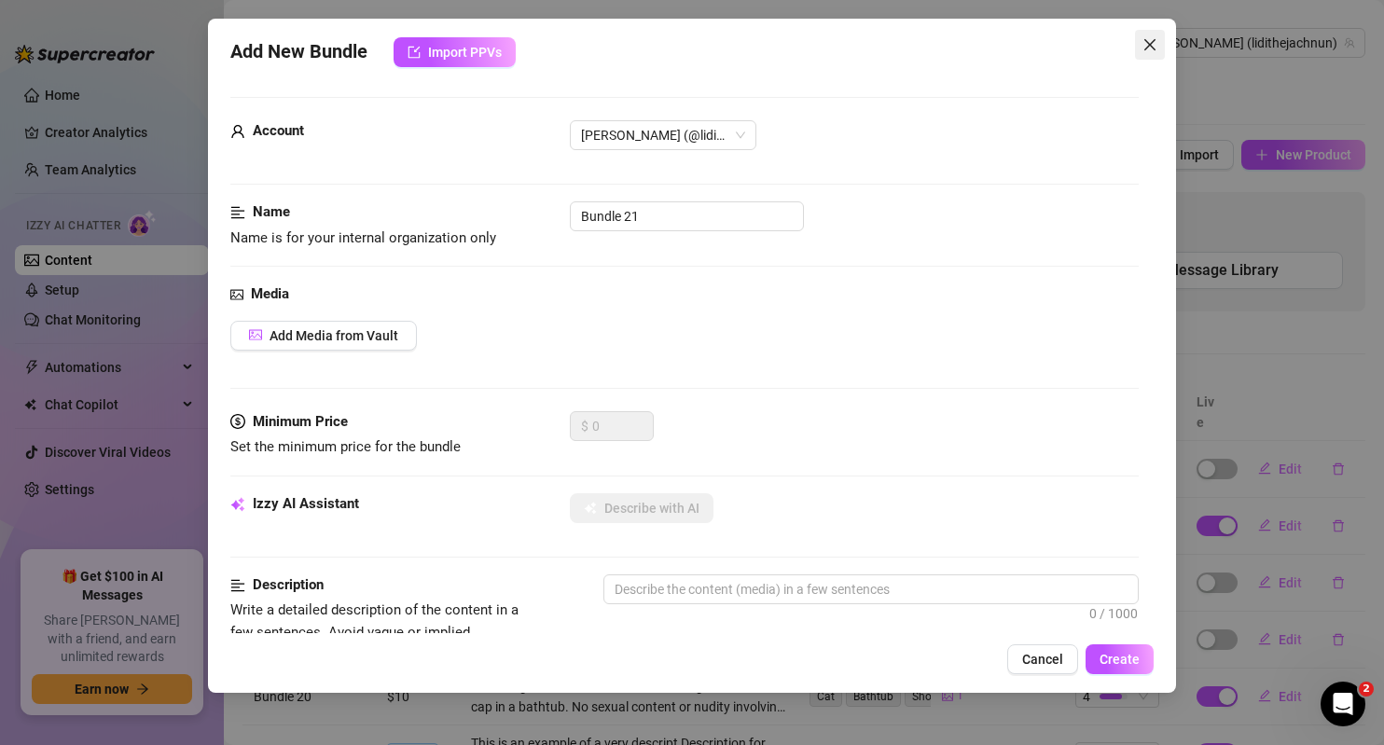
click at [1156, 42] on icon "close" at bounding box center [1149, 44] width 15 height 15
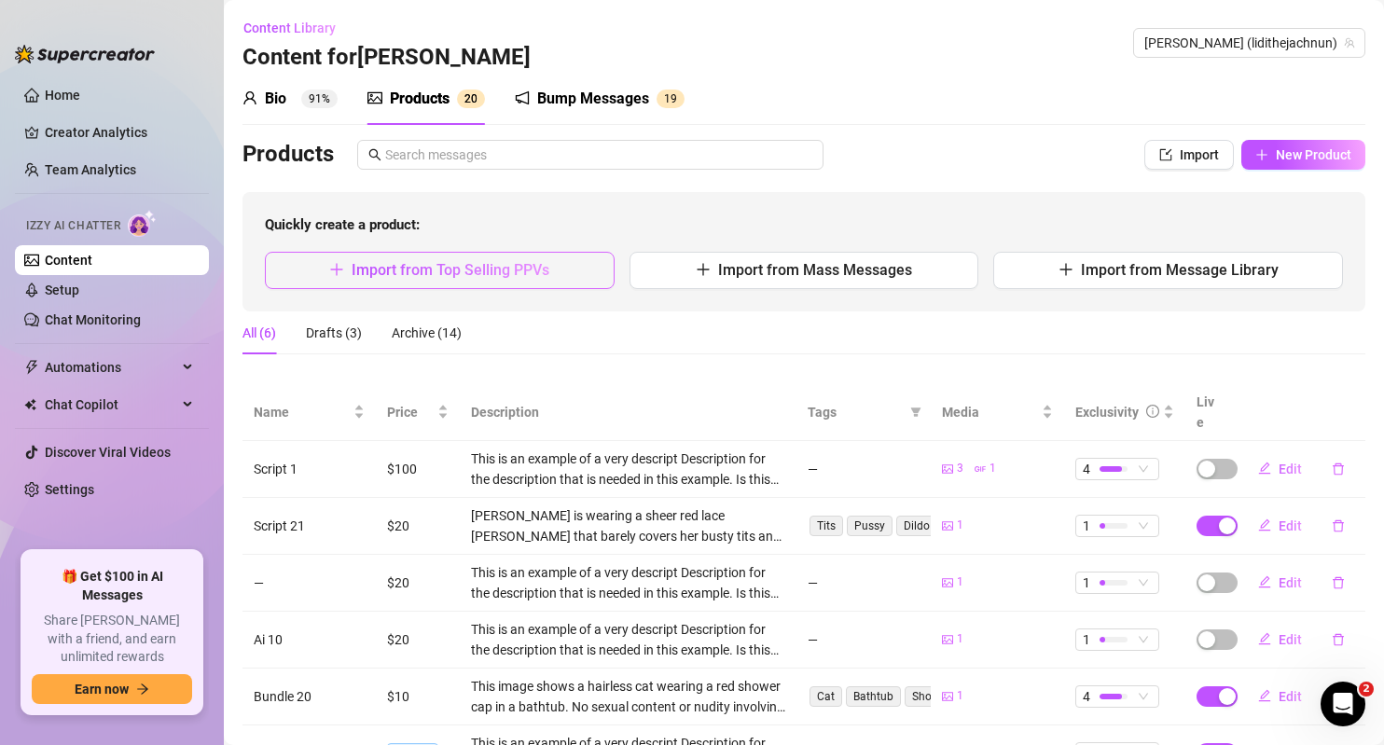
click at [443, 276] on span "Import from Top Selling PPVs" at bounding box center [450, 270] width 198 height 18
type textarea "Type your message here..."
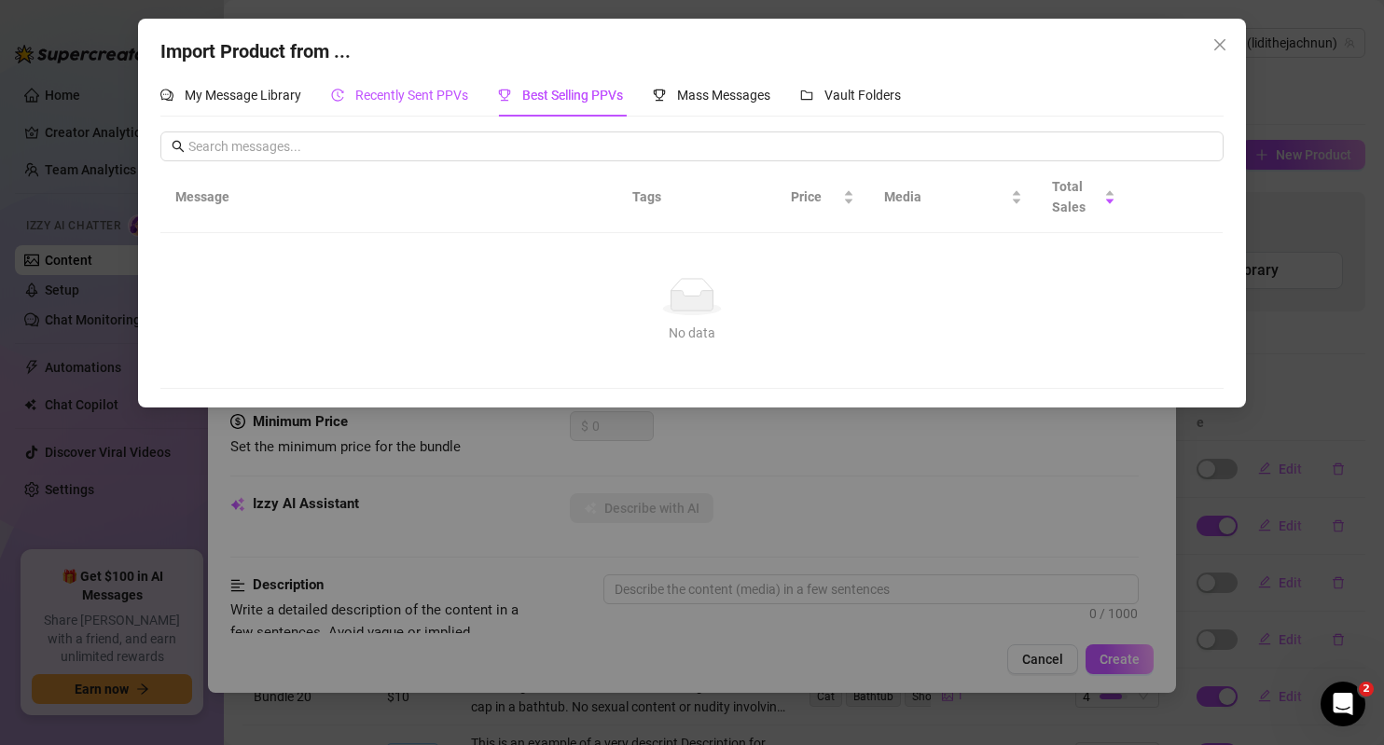
click at [423, 105] on div "Recently Sent PPVs" at bounding box center [399, 95] width 137 height 21
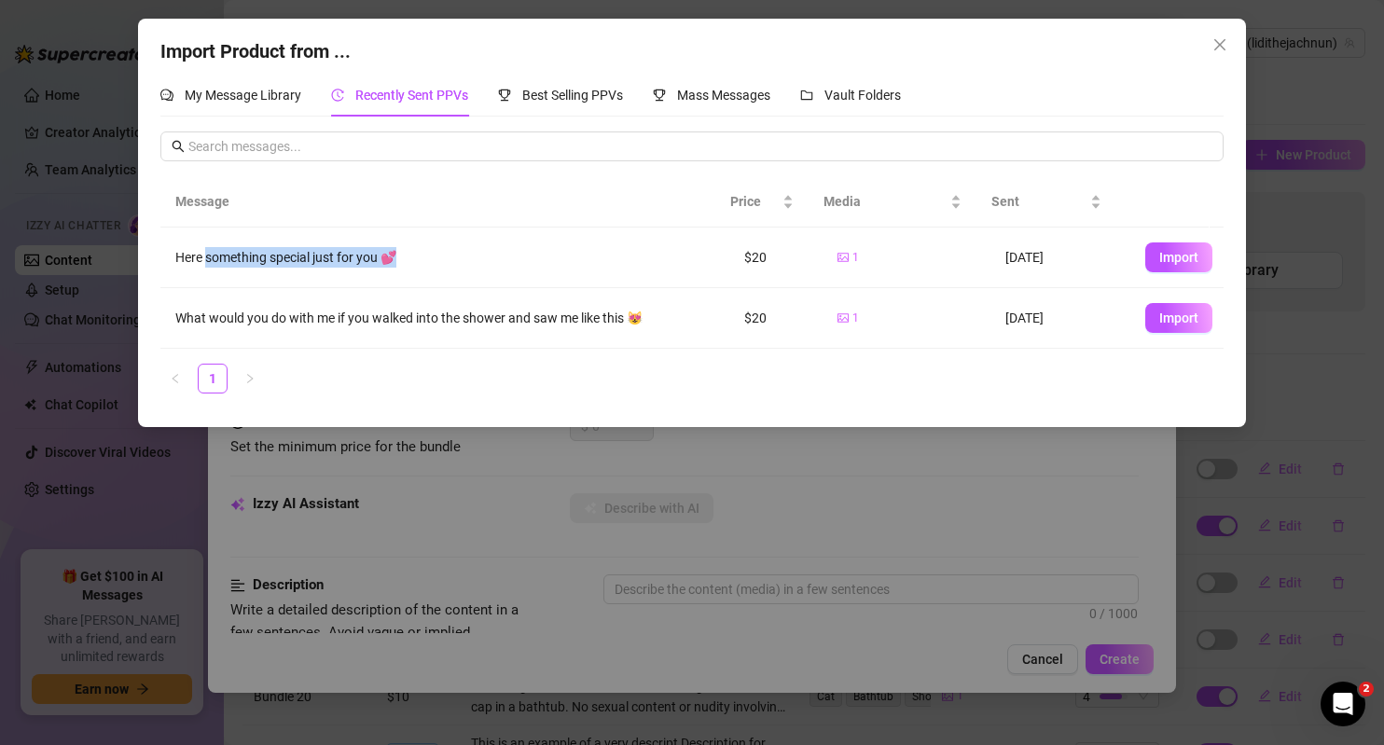
drag, startPoint x: 206, startPoint y: 255, endPoint x: 405, endPoint y: 249, distance: 198.7
click at [405, 249] on div "Here something special just for you 💕" at bounding box center [444, 257] width 538 height 21
click at [1210, 54] on button "Close" at bounding box center [1220, 45] width 30 height 30
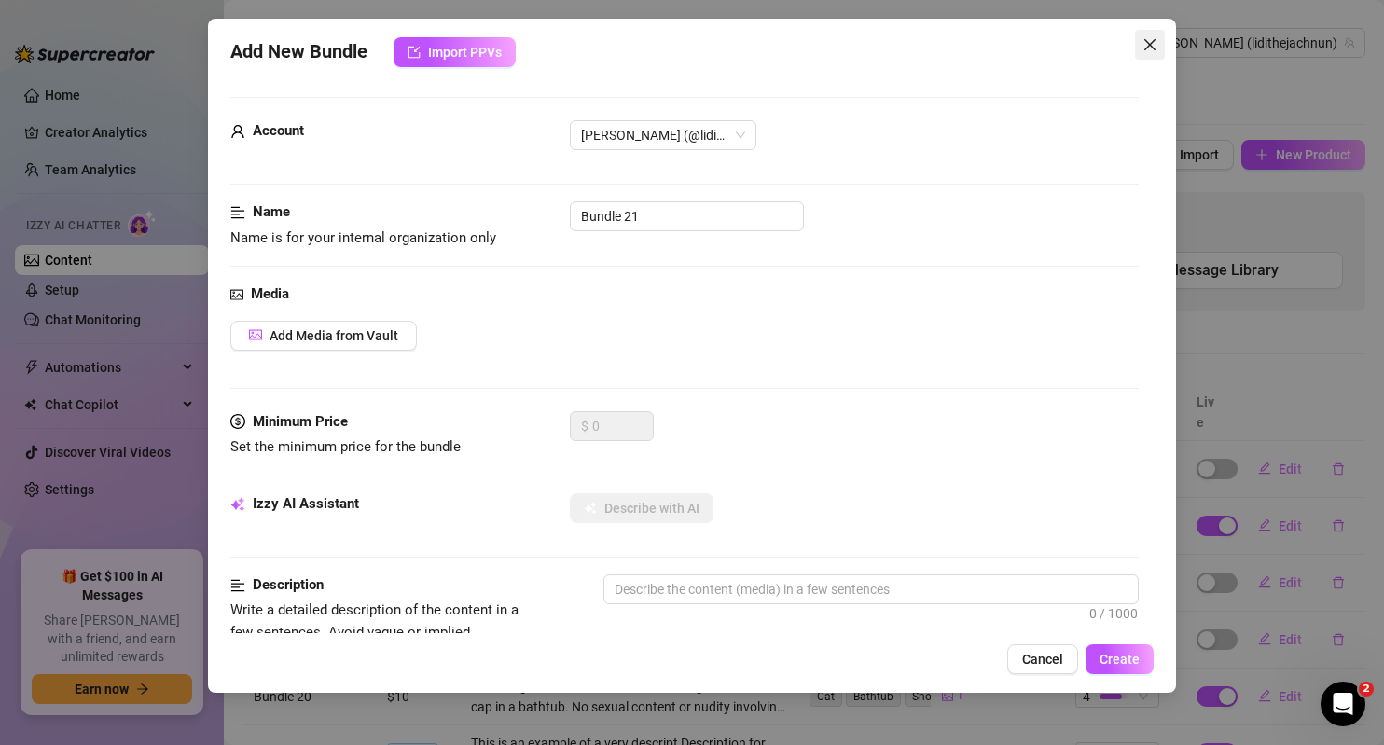
drag, startPoint x: 1148, startPoint y: 43, endPoint x: 384, endPoint y: 103, distance: 766.0
click at [1148, 43] on icon "close" at bounding box center [1149, 44] width 15 height 15
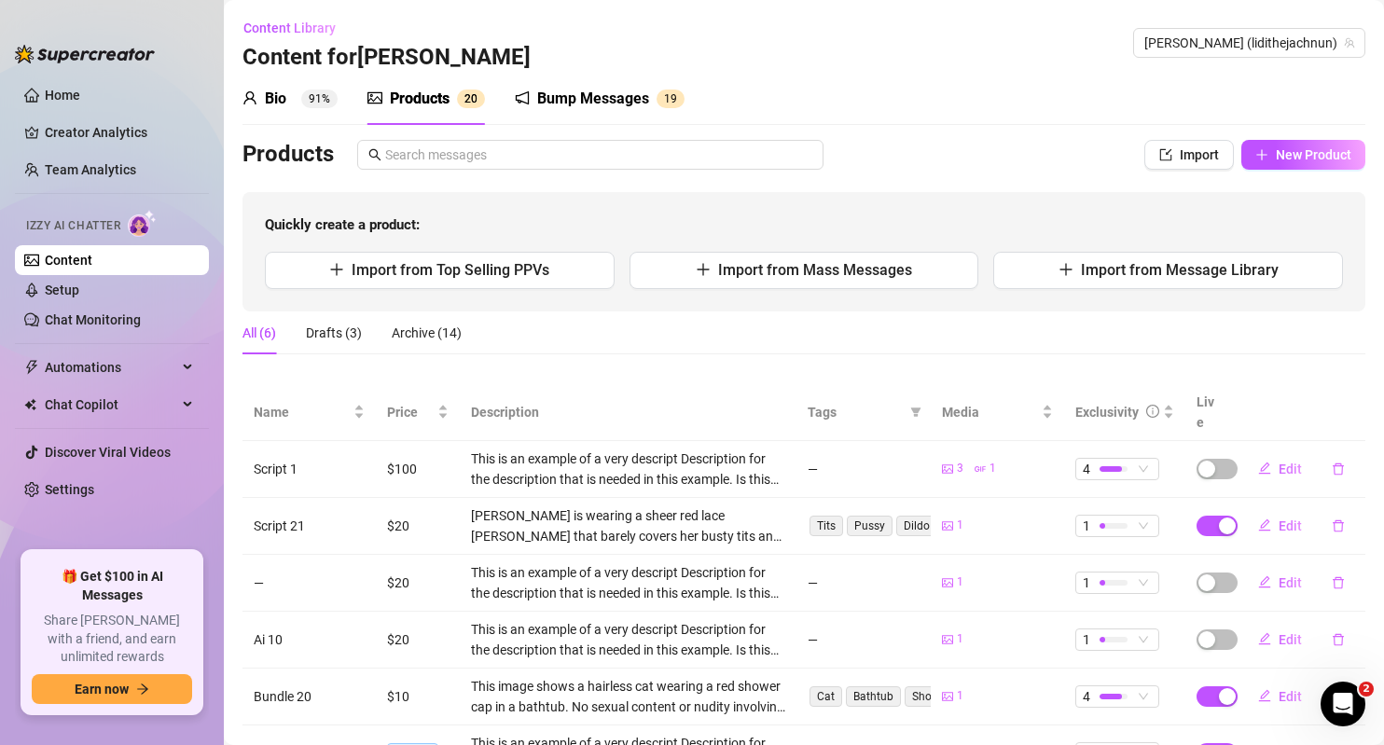
click at [90, 259] on link "Content" at bounding box center [69, 260] width 48 height 15
